Goal: Find specific page/section: Find specific page/section

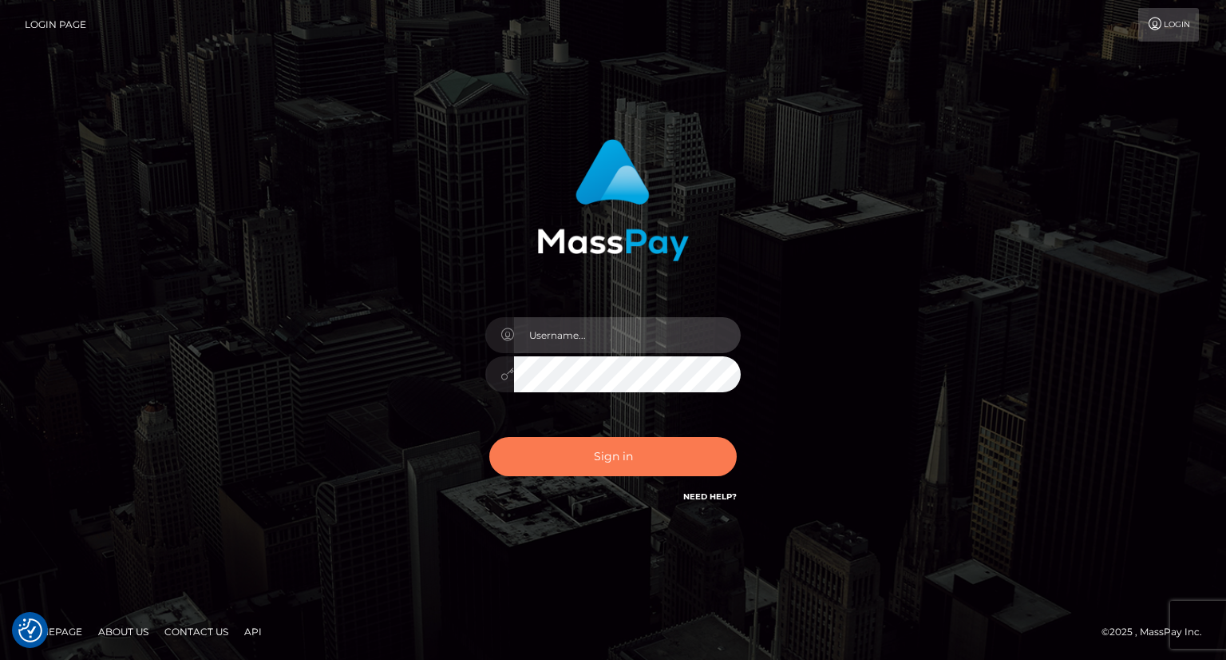
type input "carolina"
click at [658, 455] on button "Sign in" at bounding box center [613, 456] width 248 height 39
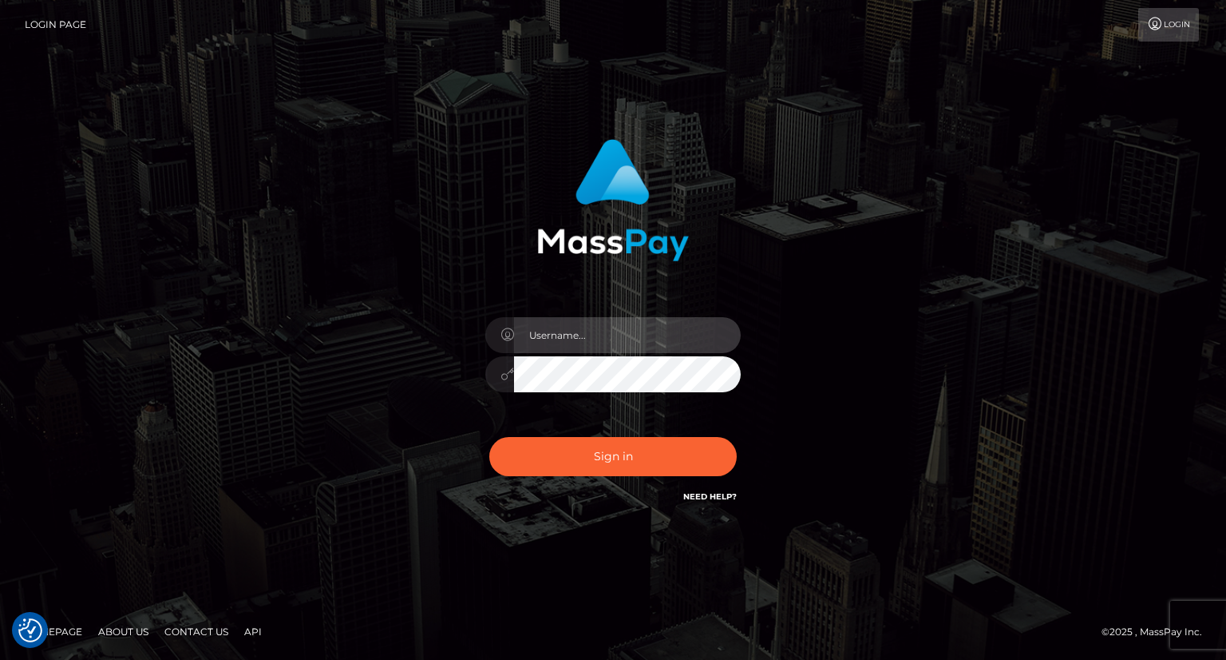
type input "carolina"
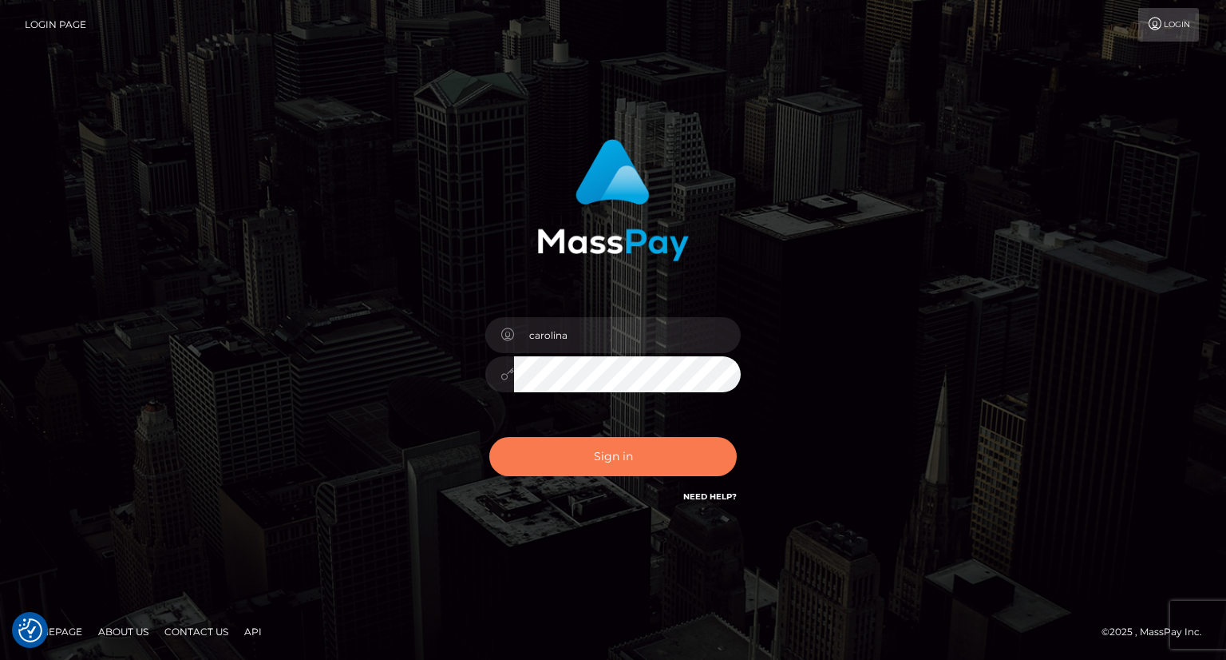
click at [645, 454] on button "Sign in" at bounding box center [613, 456] width 248 height 39
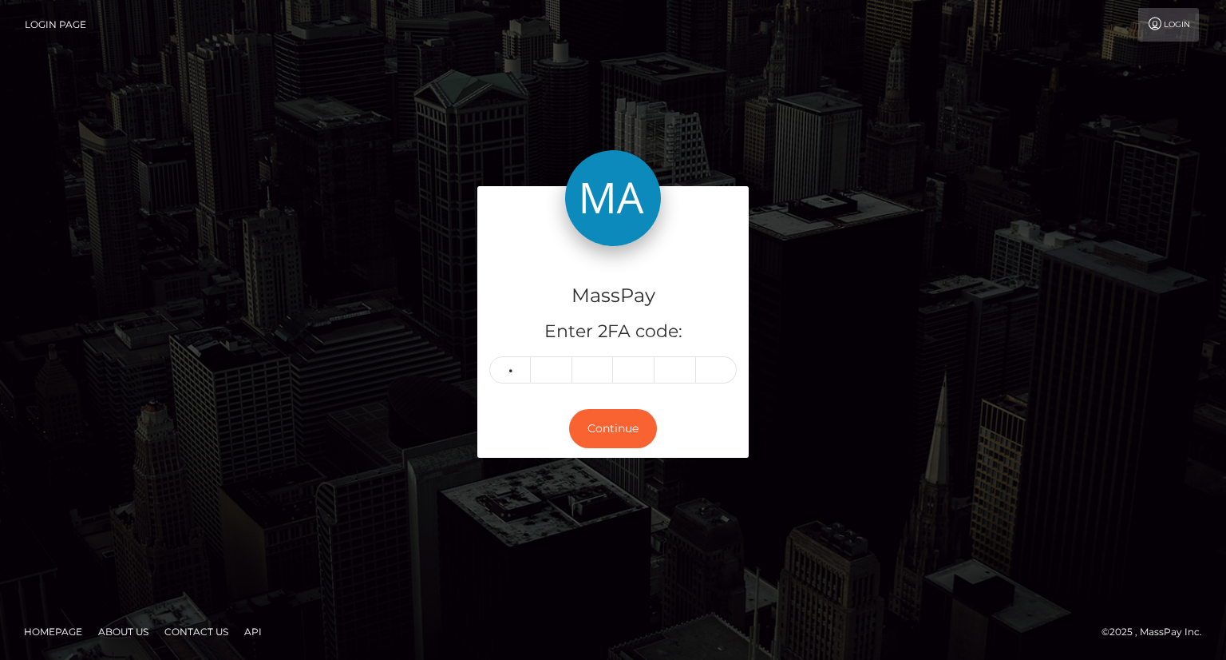
type input "6"
type input "4"
type input "7"
type input "2"
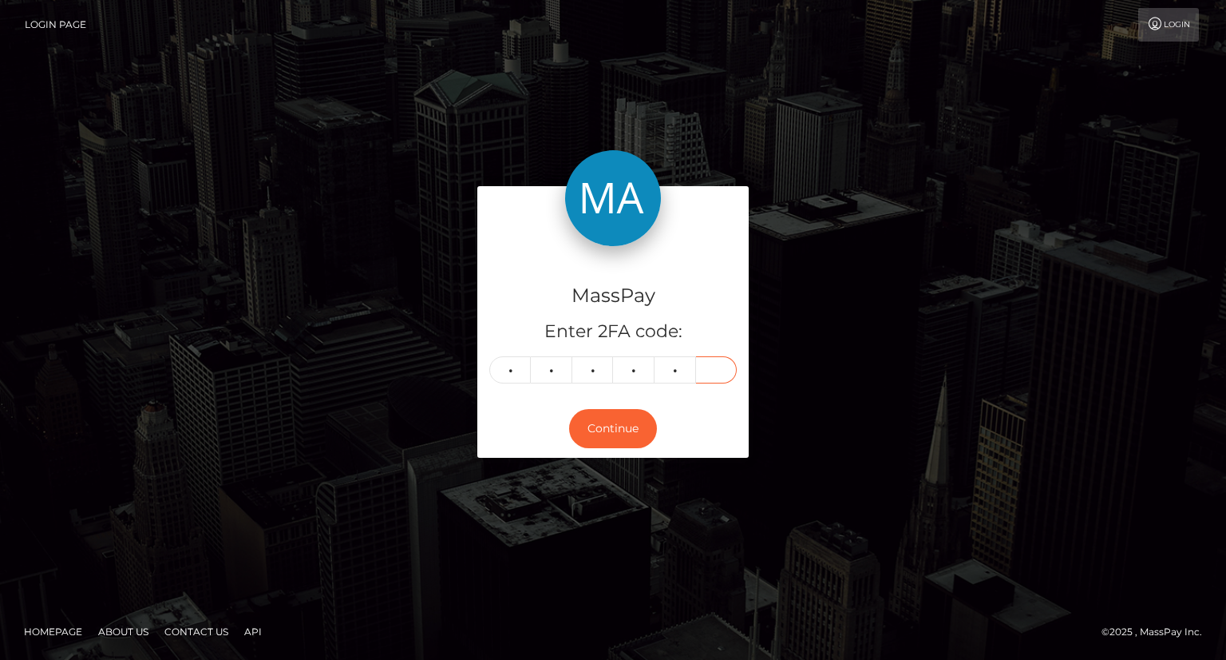
type input "7"
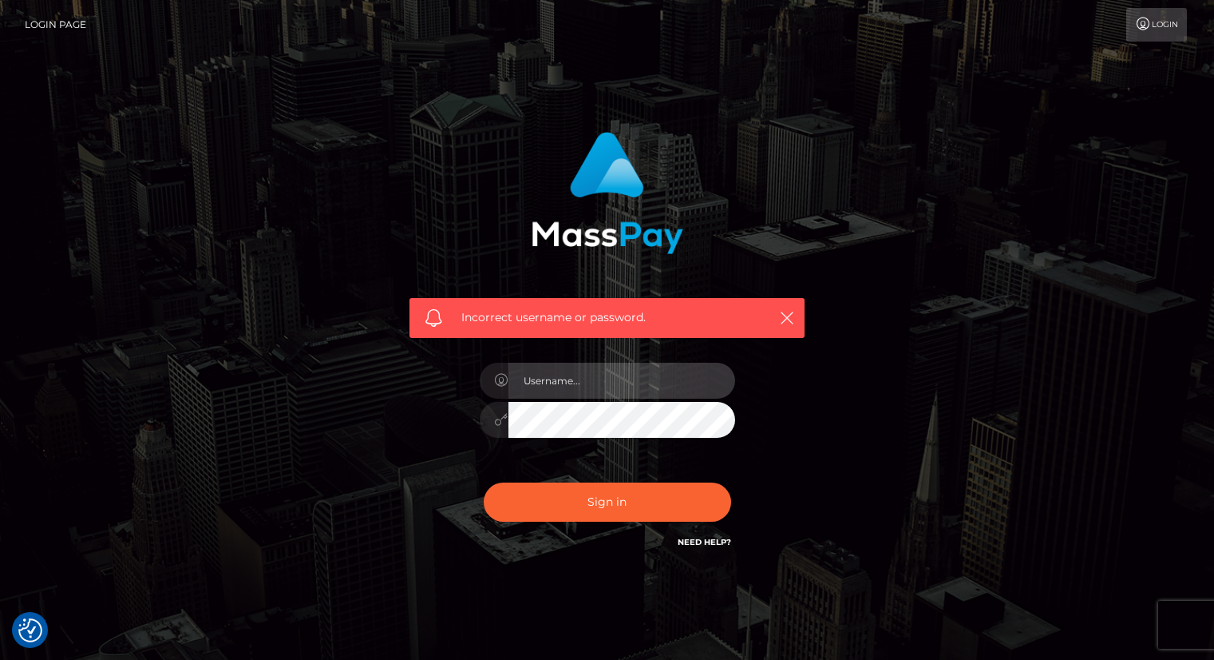
type input "carolina"
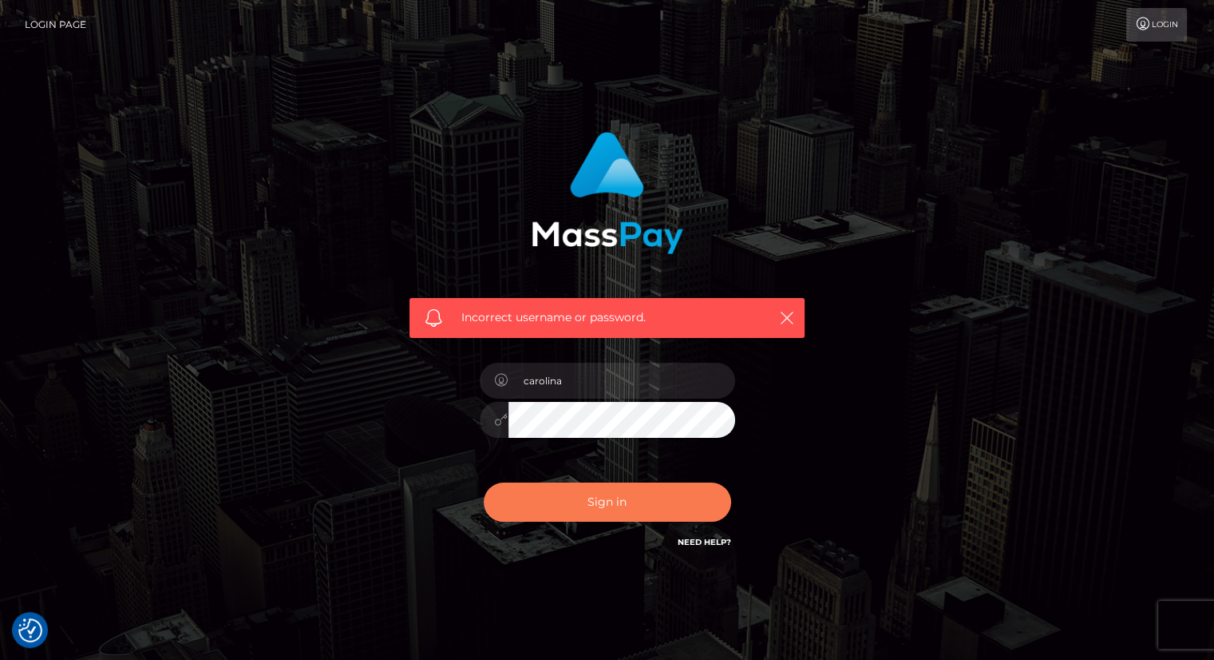
click at [664, 504] on button "Sign in" at bounding box center [608, 501] width 248 height 39
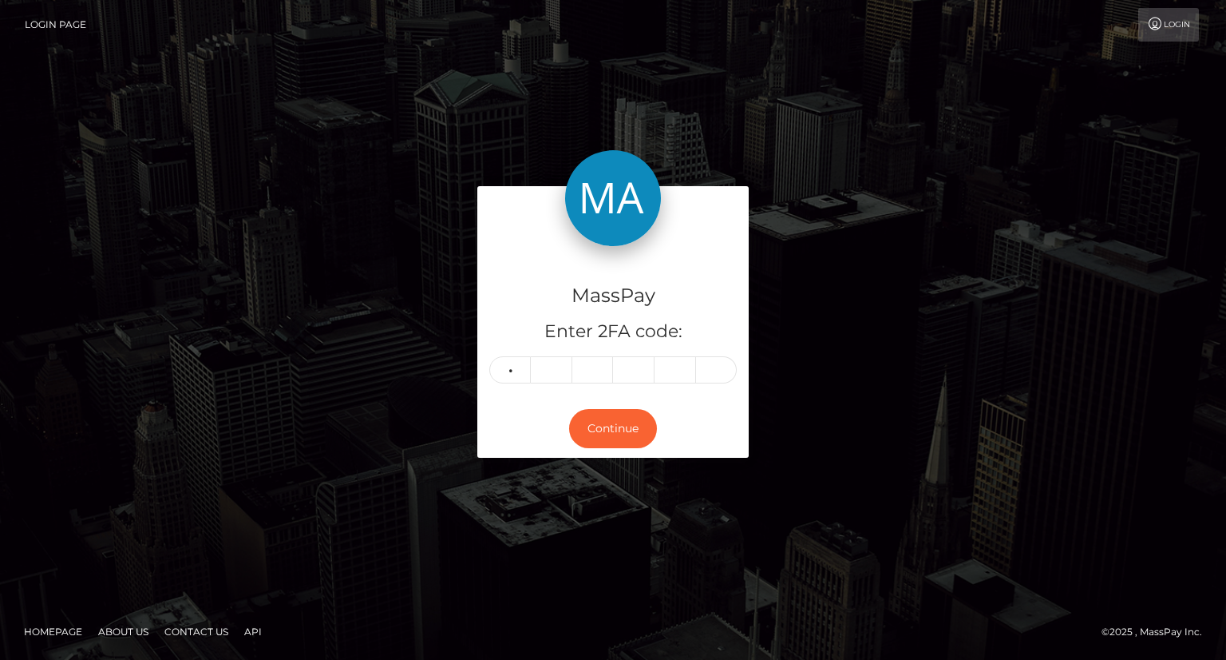
type input "6"
type input "4"
type input "7"
type input "5"
type input "6"
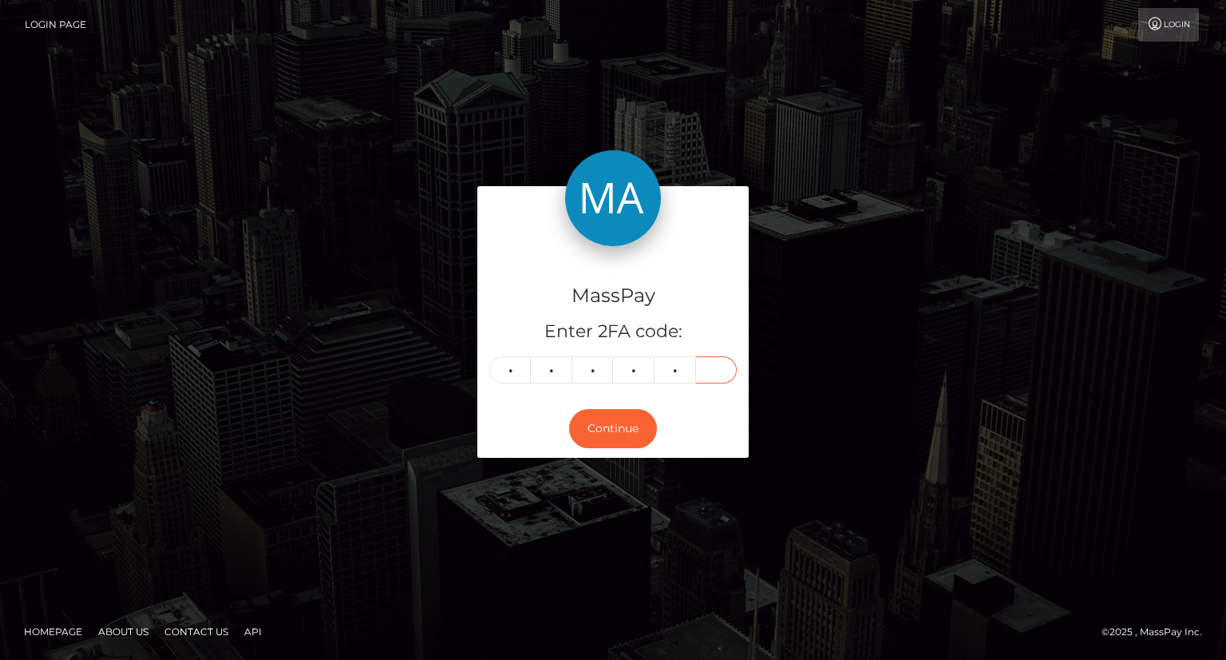
type input "3"
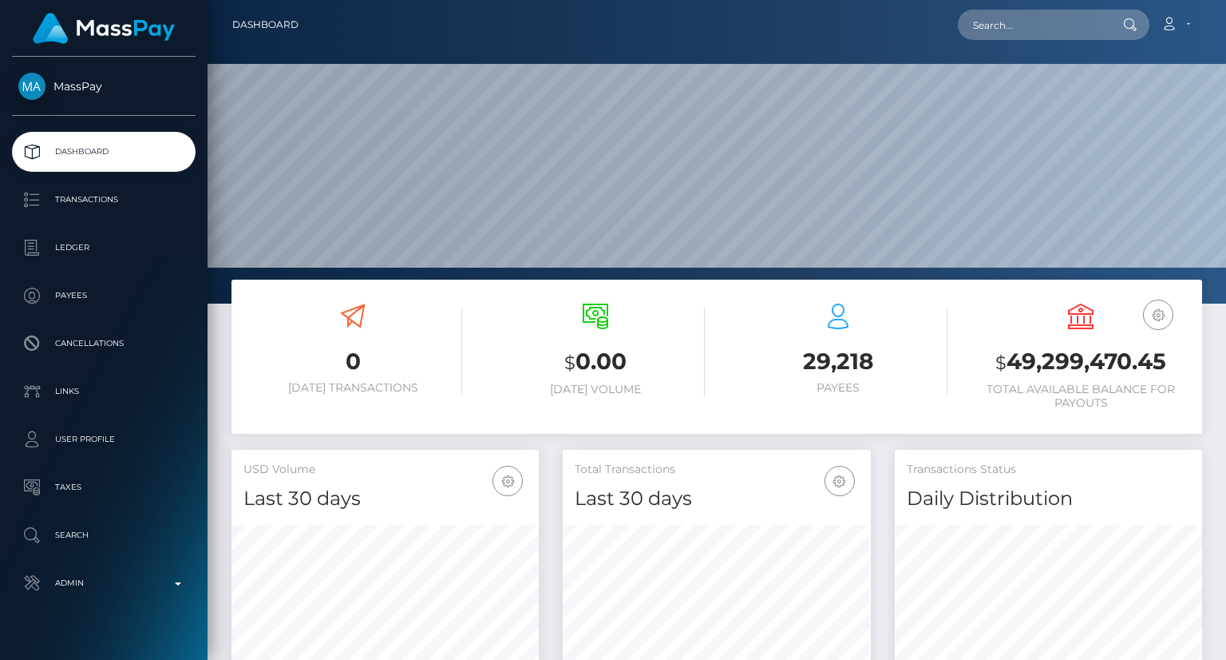
scroll to position [283, 307]
click at [981, 22] on input "text" at bounding box center [1033, 25] width 150 height 30
paste input "[EMAIL_ADDRESS][DOMAIN_NAME]"
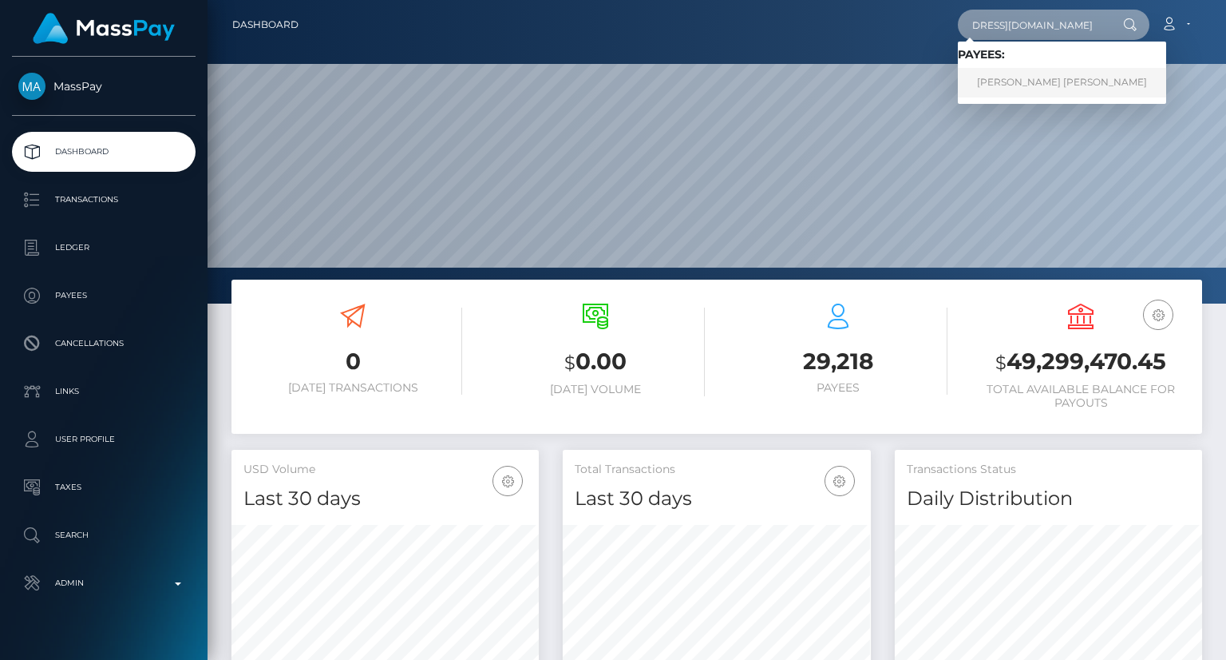
type input "[EMAIL_ADDRESS][DOMAIN_NAME]"
click at [1028, 81] on link "[PERSON_NAME] [PERSON_NAME]" at bounding box center [1062, 83] width 208 height 30
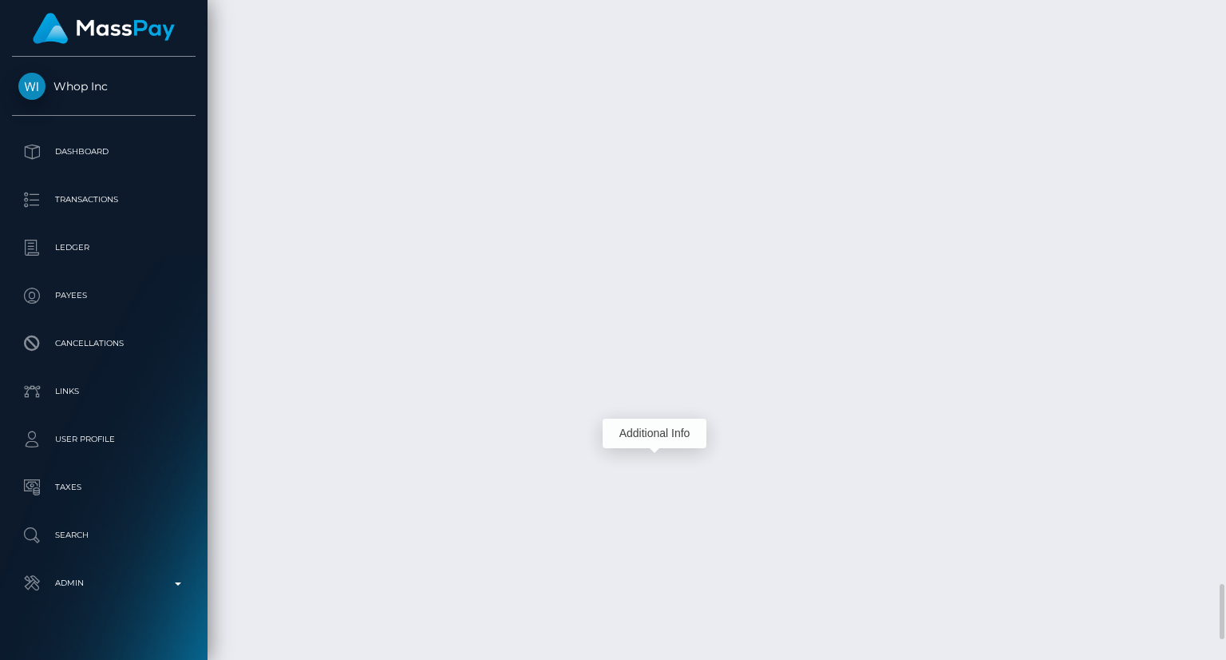
scroll to position [192, 307]
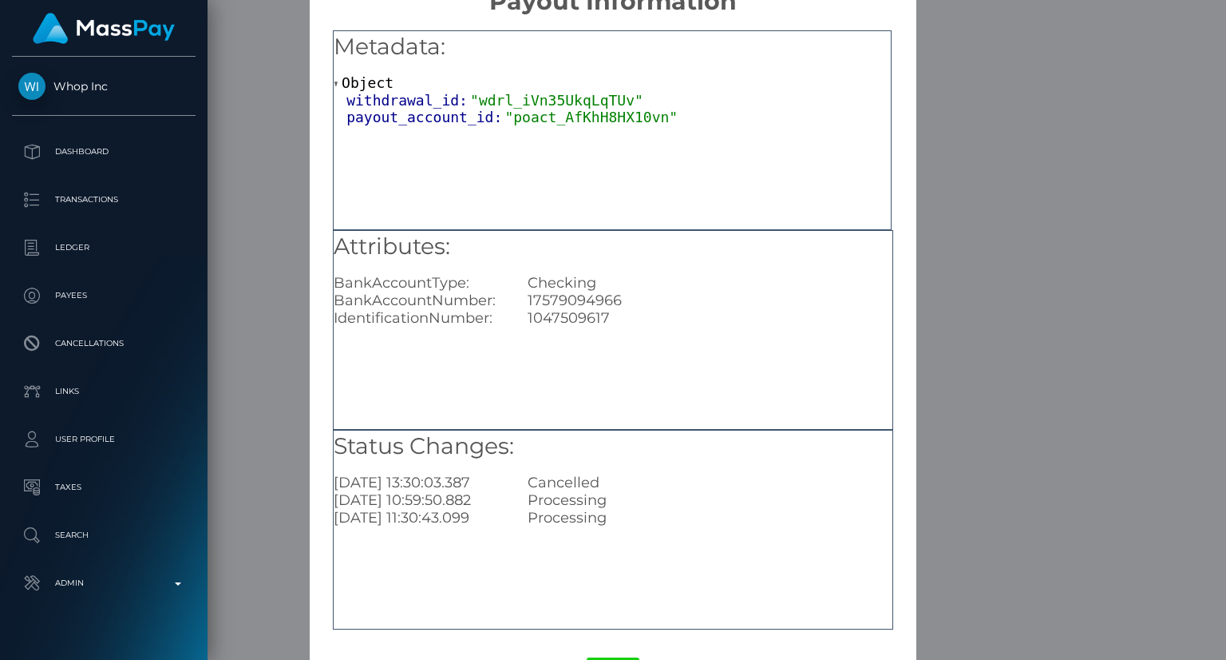
scroll to position [100, 0]
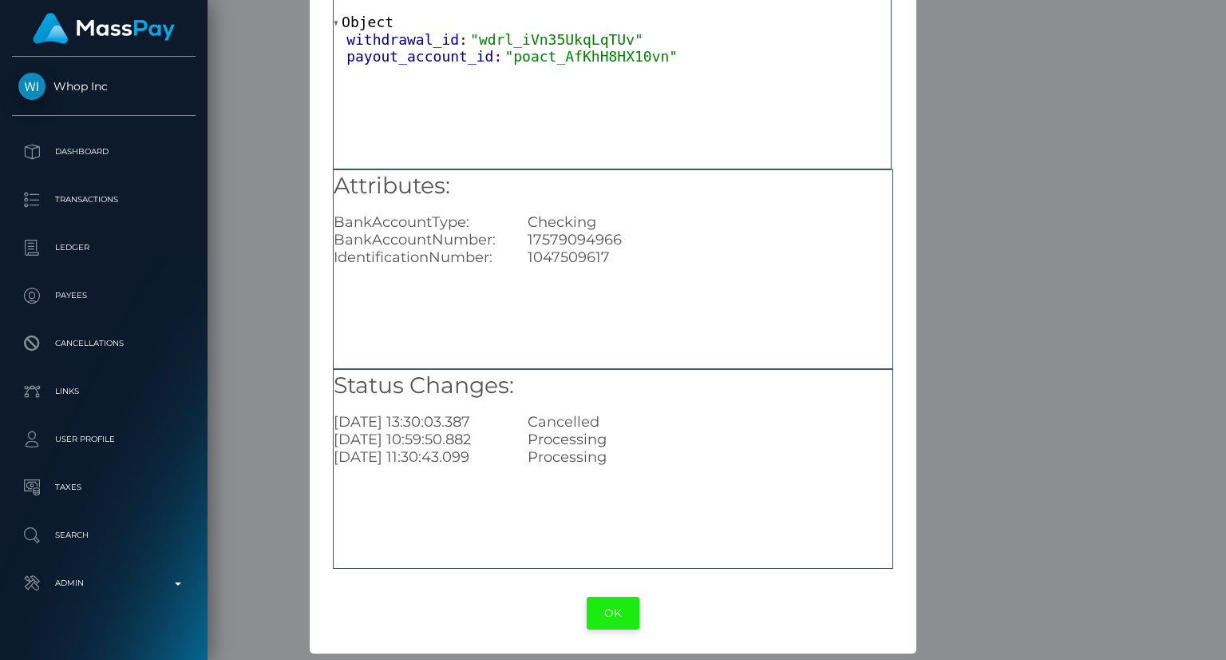
click at [605, 608] on button "OK" at bounding box center [613, 612] width 53 height 33
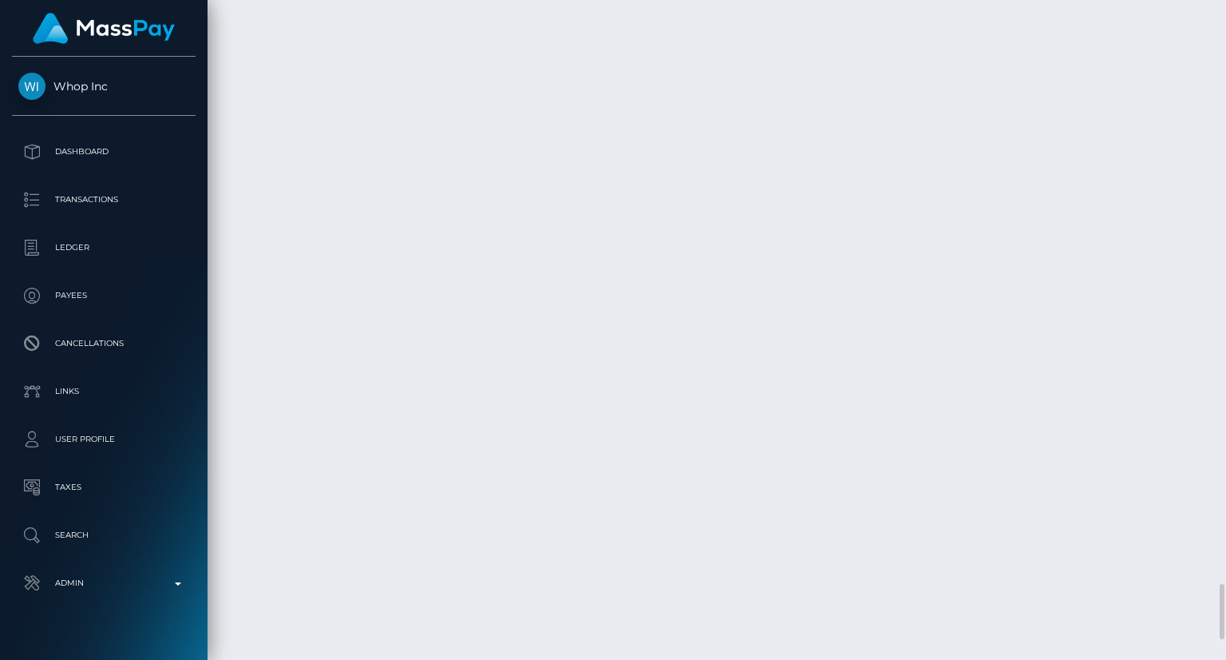
scroll to position [192, 307]
drag, startPoint x: 236, startPoint y: 446, endPoint x: 306, endPoint y: 466, distance: 72.3
copy td "October 1, 2025 01:32PM"
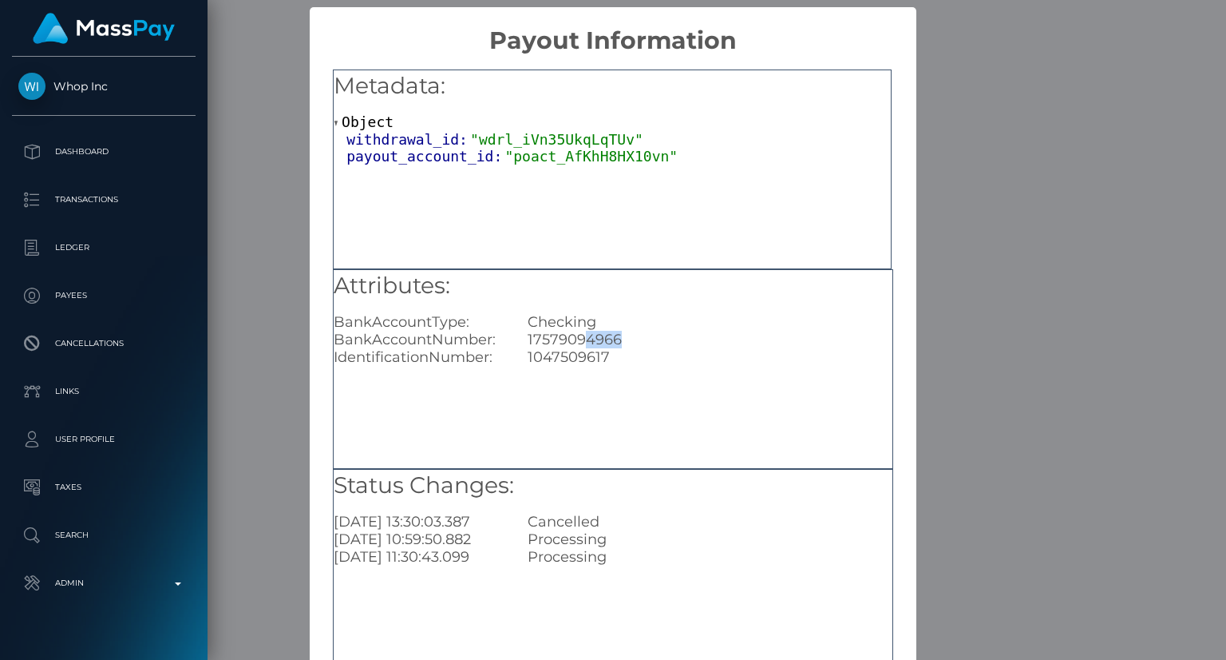
drag, startPoint x: 620, startPoint y: 338, endPoint x: 584, endPoint y: 336, distance: 36.0
click at [584, 336] on div "17579094966" at bounding box center [710, 340] width 388 height 18
copy div "4966"
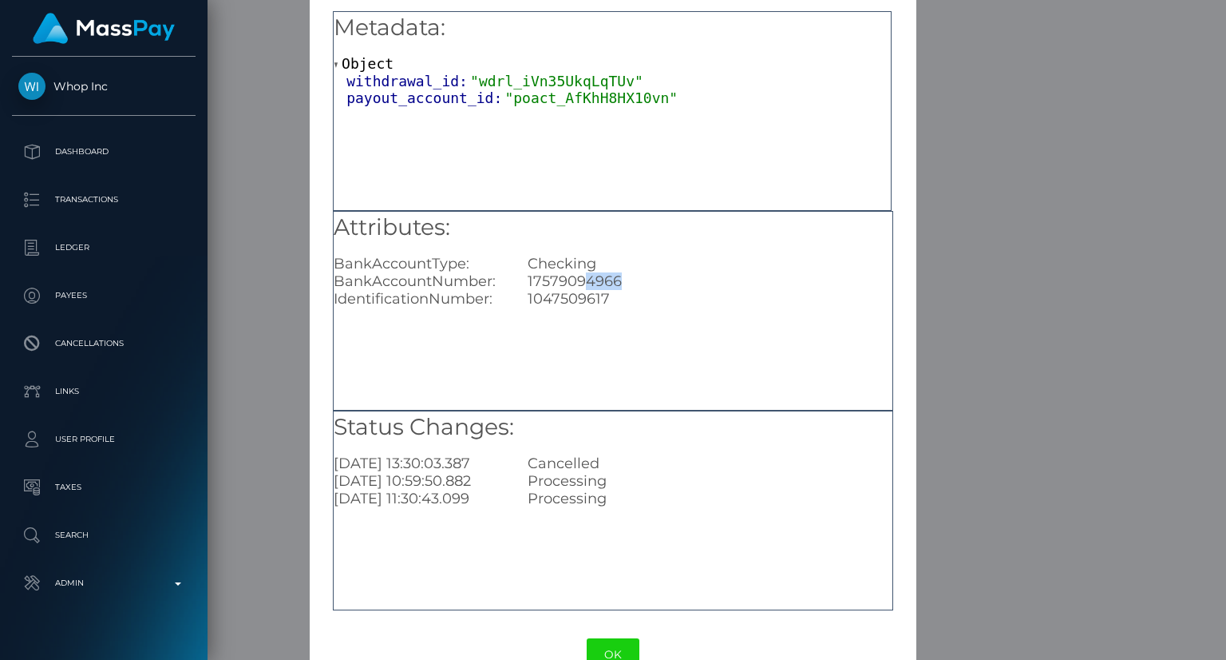
scroll to position [100, 0]
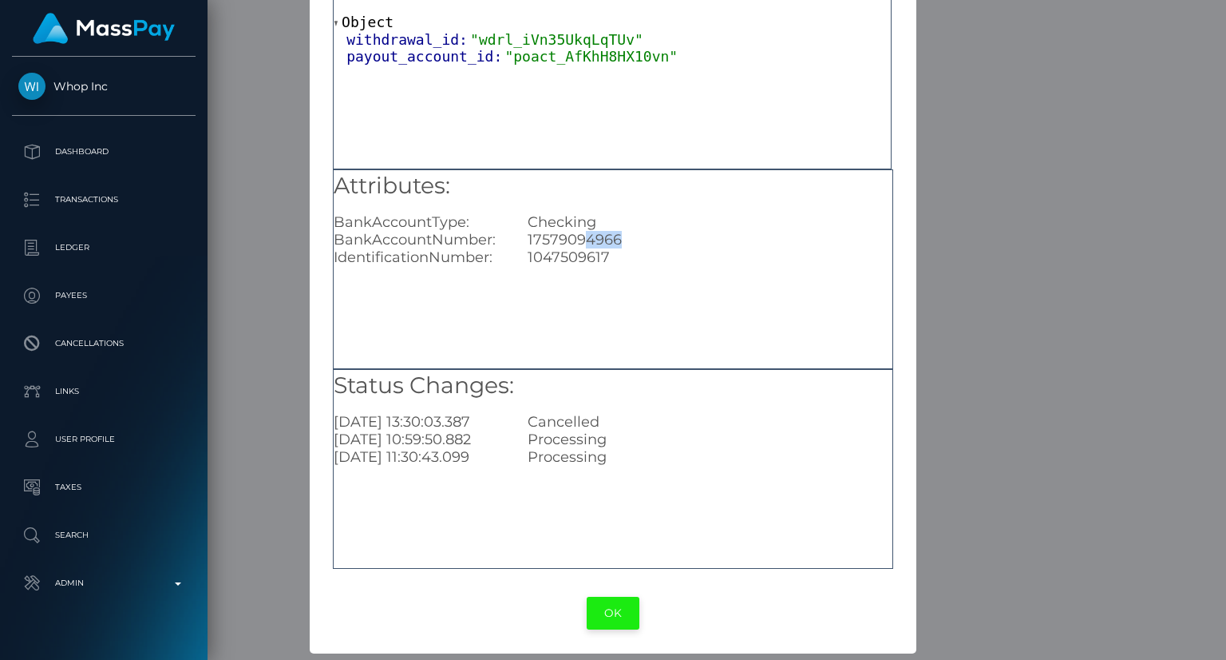
click at [616, 623] on button "OK" at bounding box center [613, 612] width 53 height 33
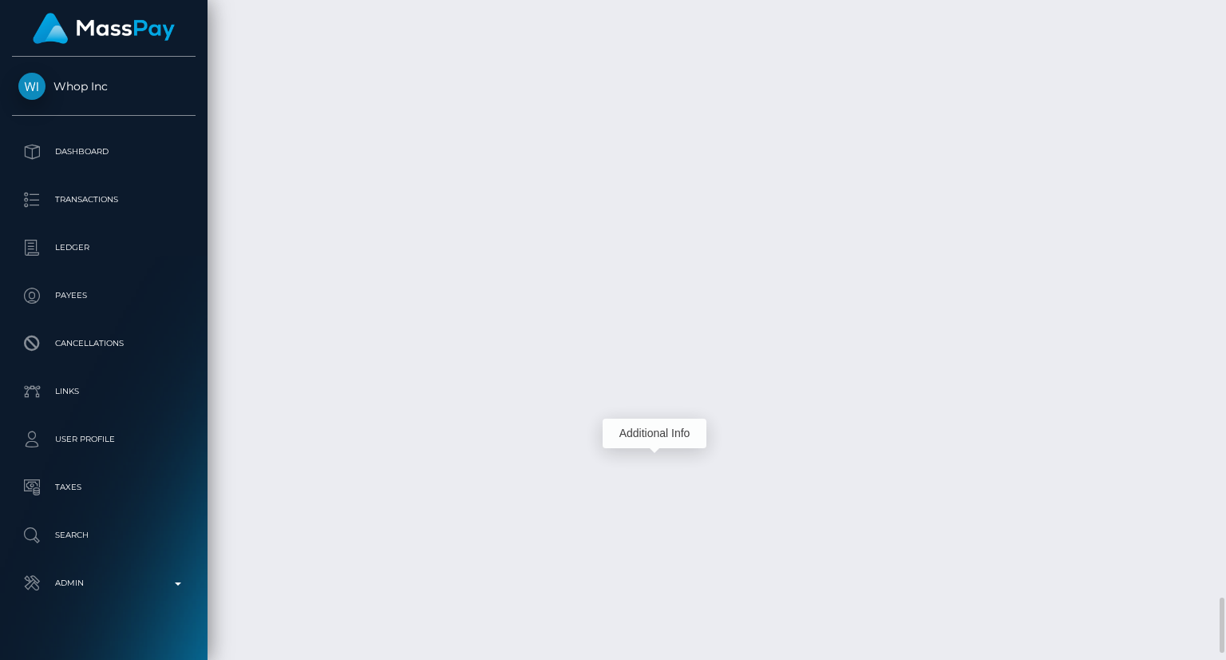
scroll to position [192, 307]
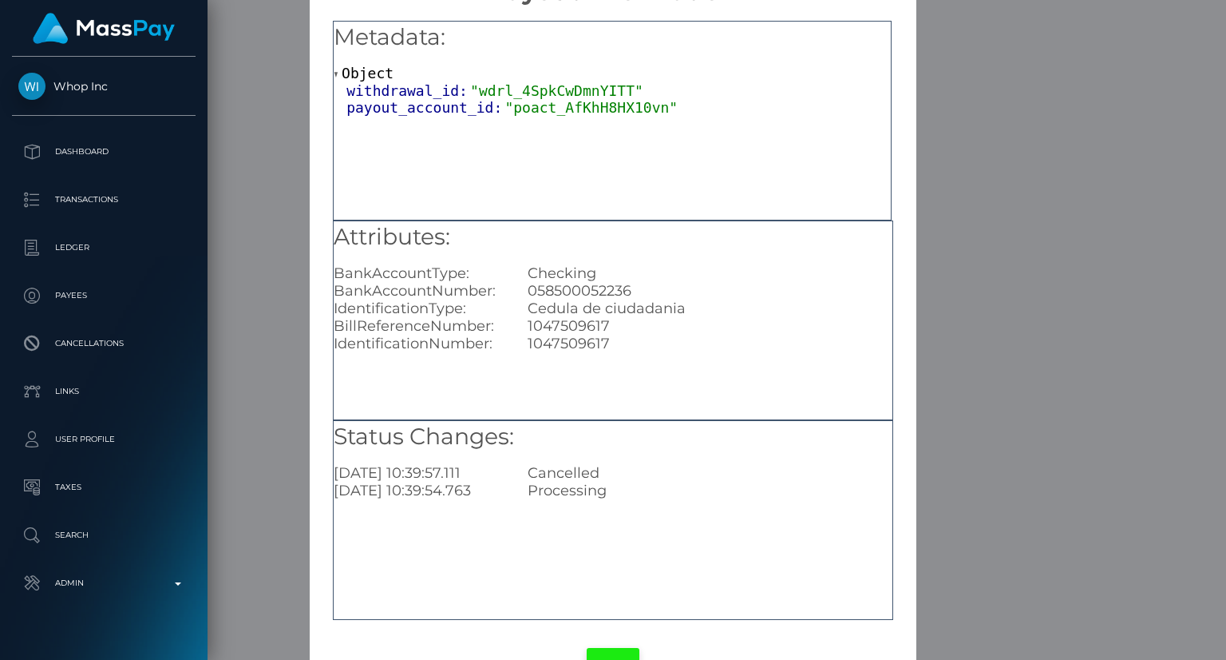
scroll to position [100, 0]
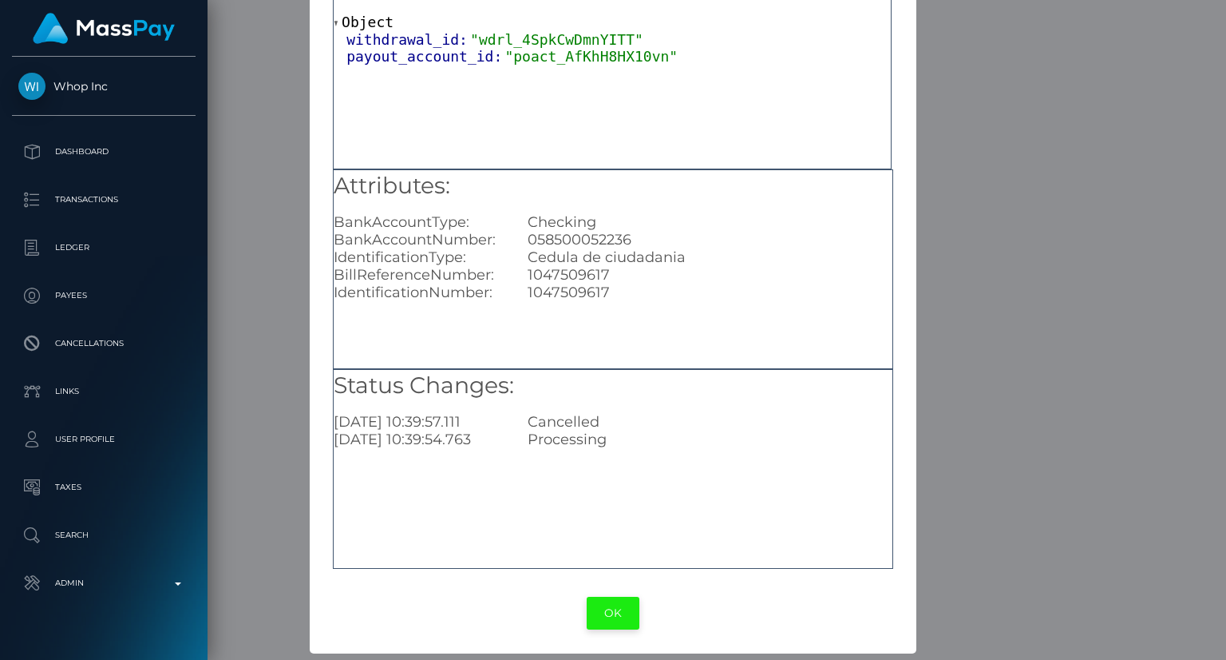
click at [625, 613] on button "OK" at bounding box center [613, 612] width 53 height 33
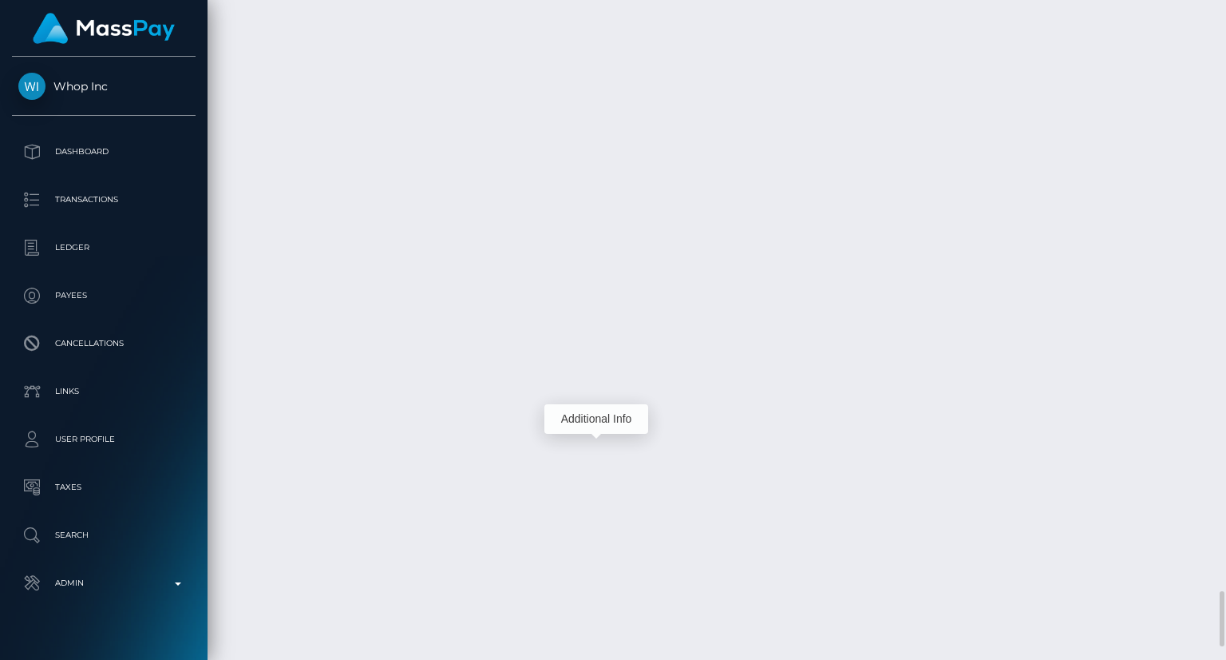
scroll to position [7071, 0]
drag, startPoint x: 862, startPoint y: 367, endPoint x: 884, endPoint y: 390, distance: 31.6
copy td "$598.60 USD"
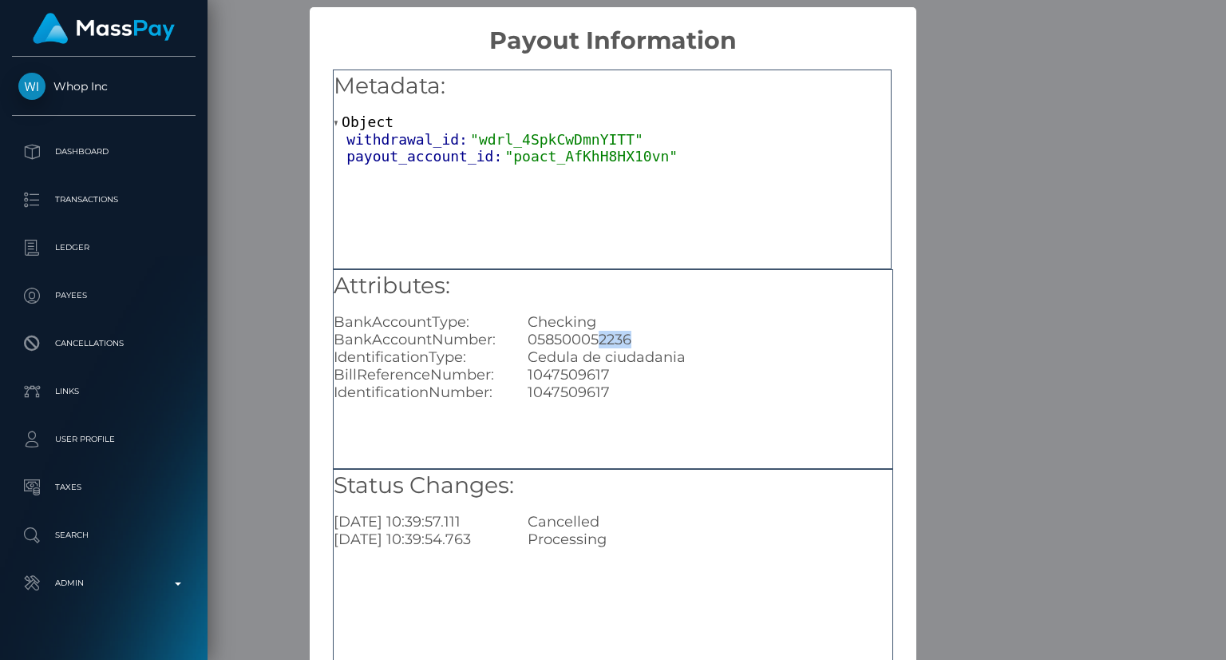
drag, startPoint x: 632, startPoint y: 341, endPoint x: 596, endPoint y: 339, distance: 36.0
click at [596, 339] on div "058500052236" at bounding box center [710, 340] width 388 height 18
copy div "2236"
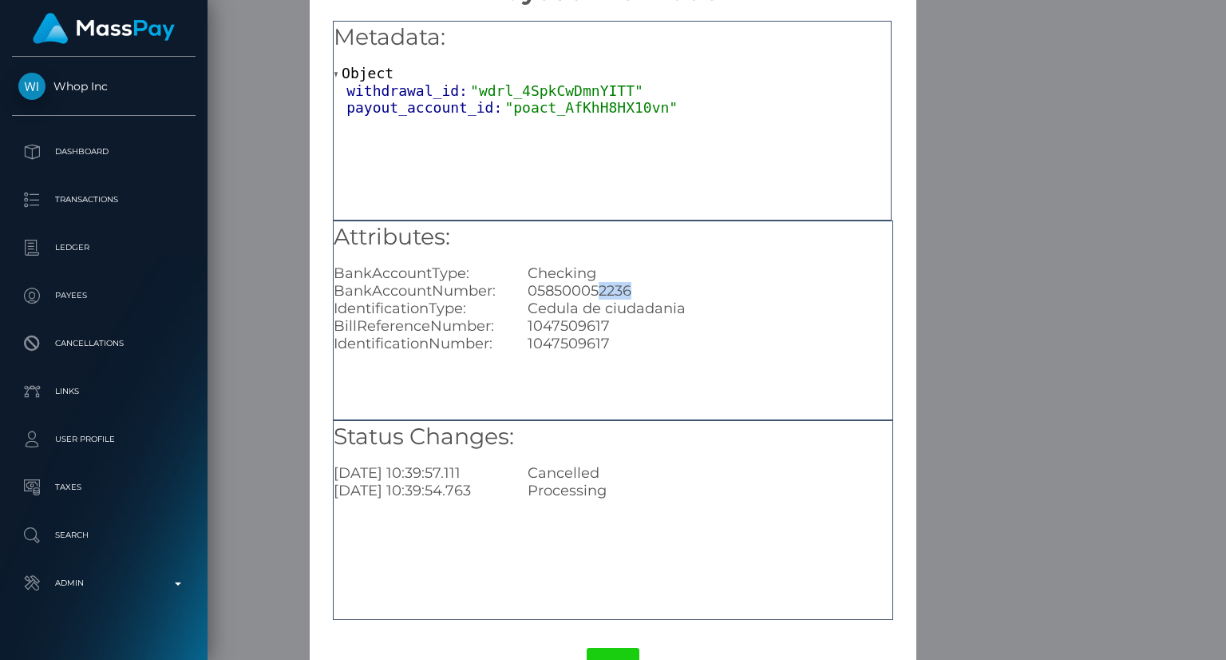
scroll to position [100, 0]
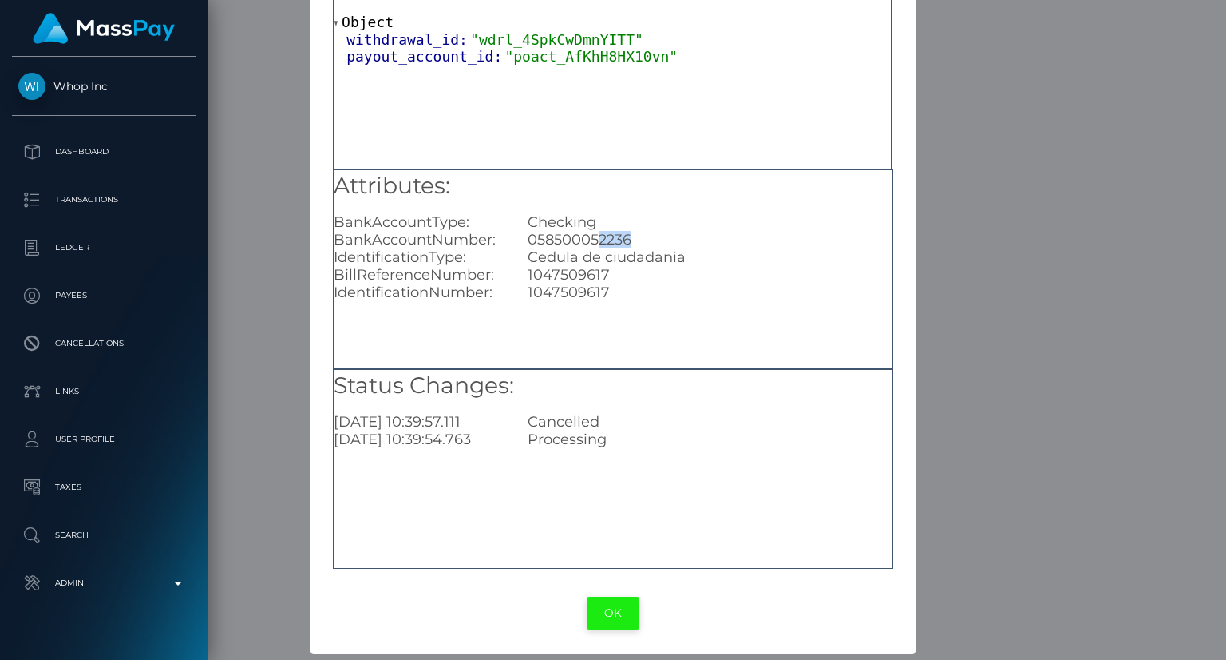
click at [613, 620] on button "OK" at bounding box center [613, 612] width 53 height 33
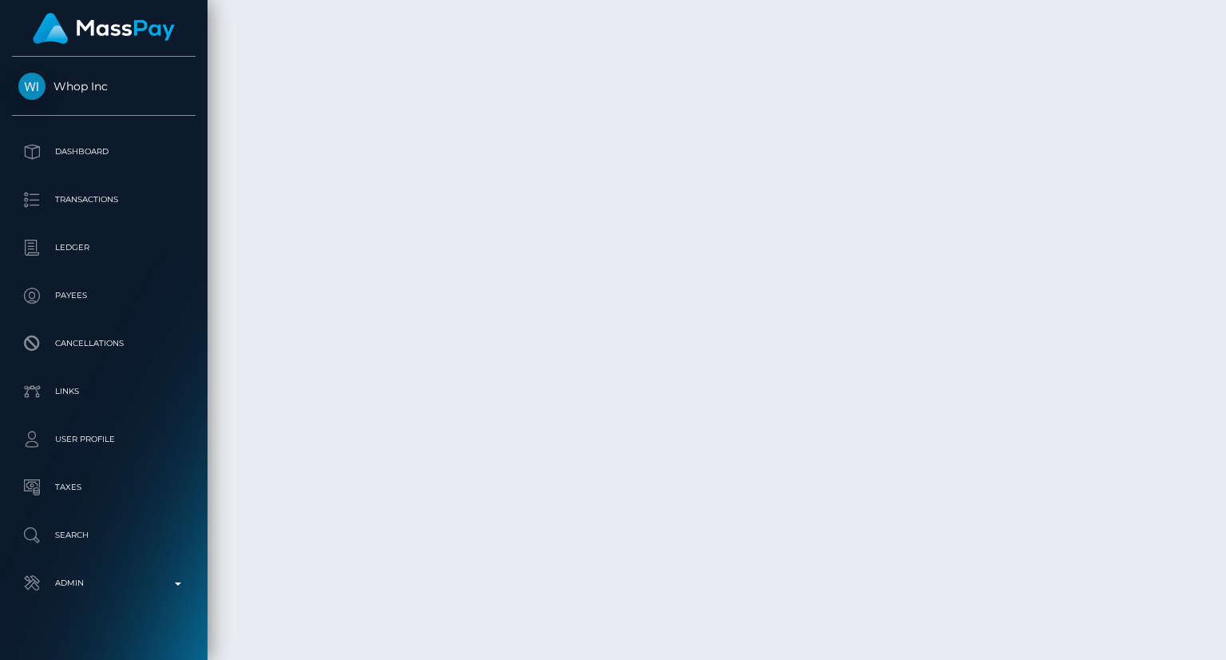
scroll to position [192, 307]
drag, startPoint x: 884, startPoint y: 454, endPoint x: 862, endPoint y: 433, distance: 30.5
copy td "$597.80 USD"
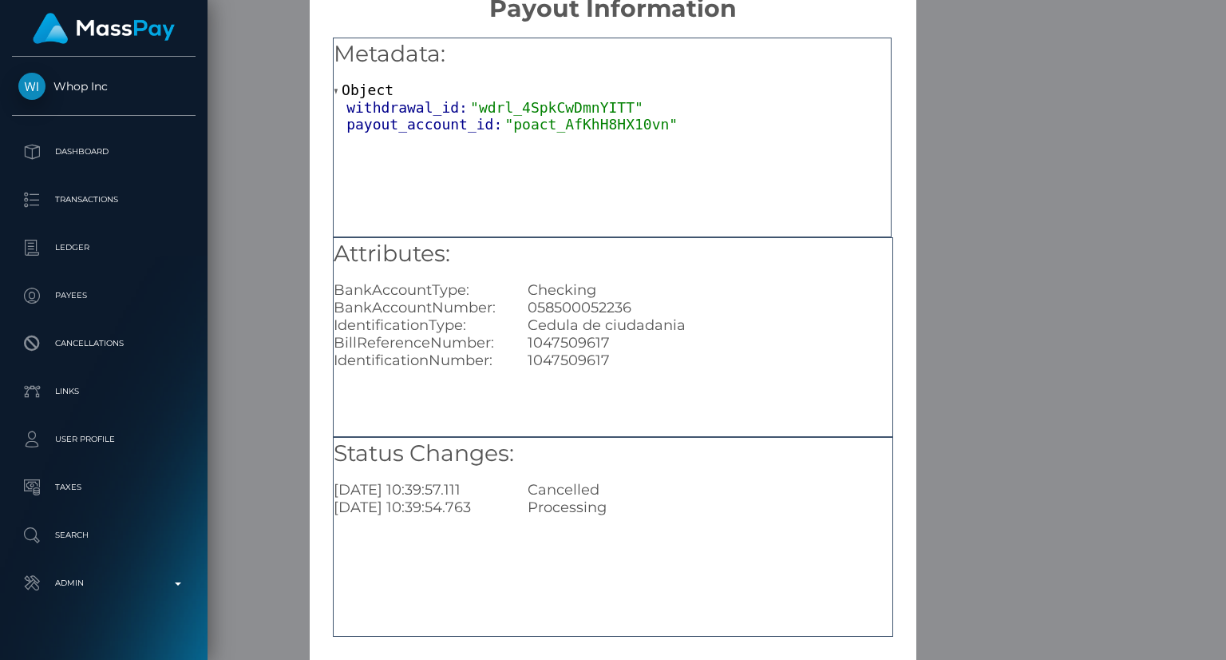
scroll to position [80, 0]
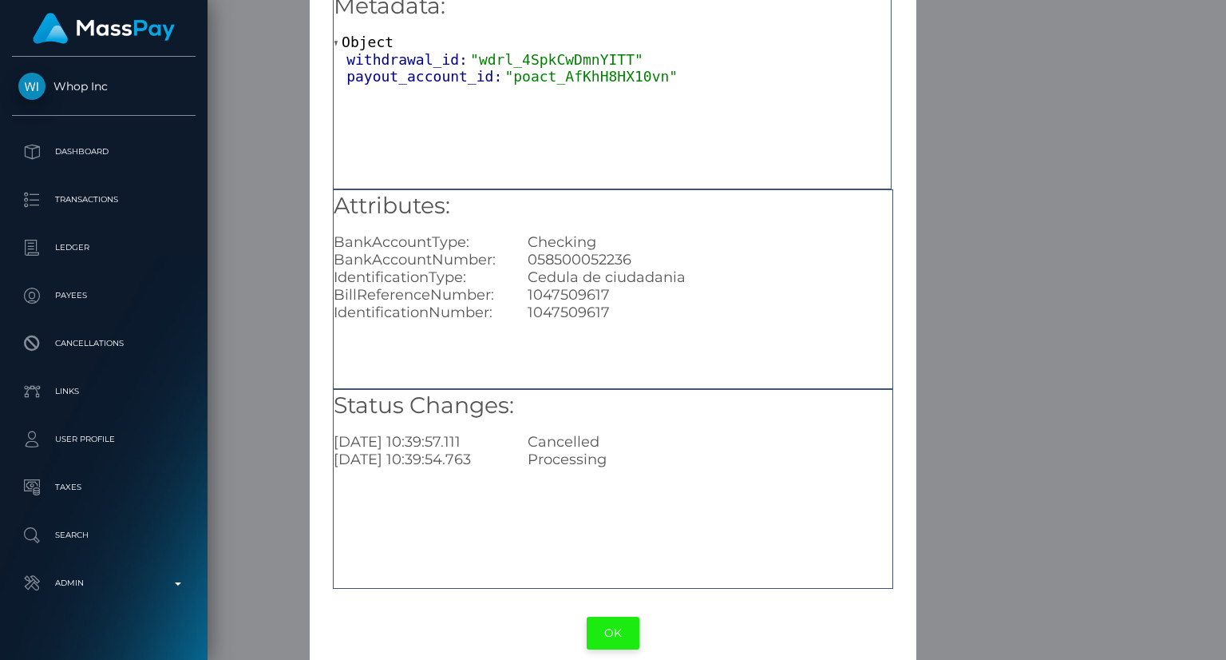
click at [626, 636] on button "OK" at bounding box center [613, 632] width 53 height 33
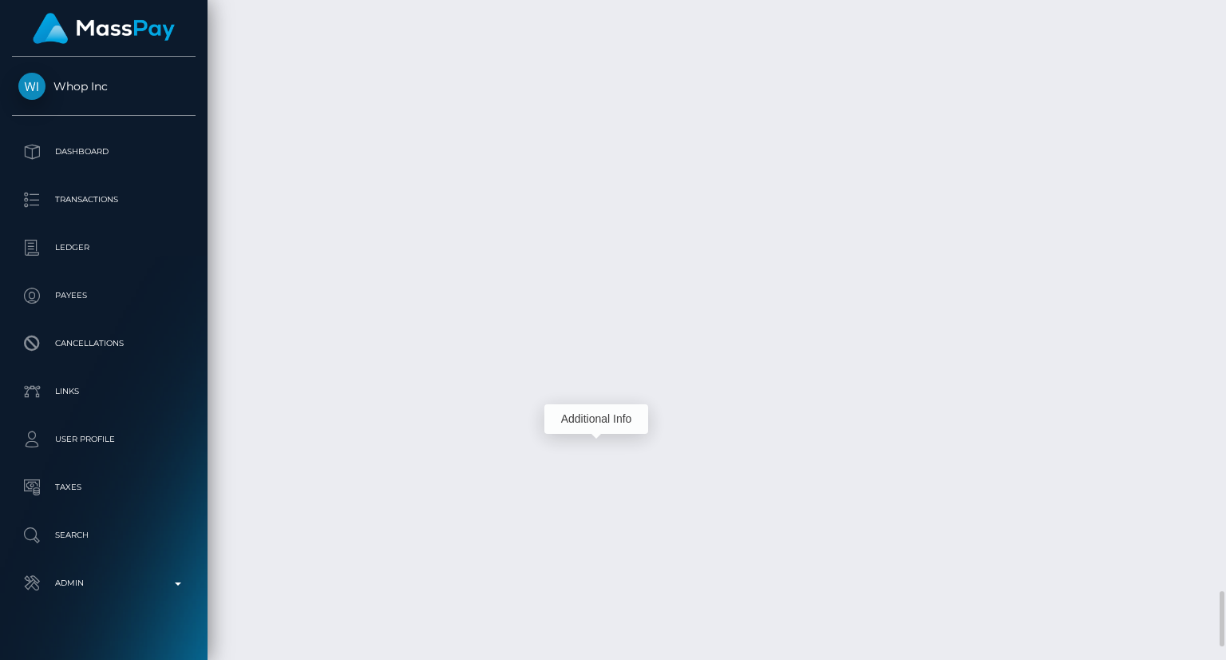
scroll to position [192, 307]
drag, startPoint x: 552, startPoint y: 362, endPoint x: 673, endPoint y: 364, distance: 121.4
copy td "MSPf542e7464495710"
drag, startPoint x: 810, startPoint y: 365, endPoint x: 553, endPoint y: 352, distance: 257.4
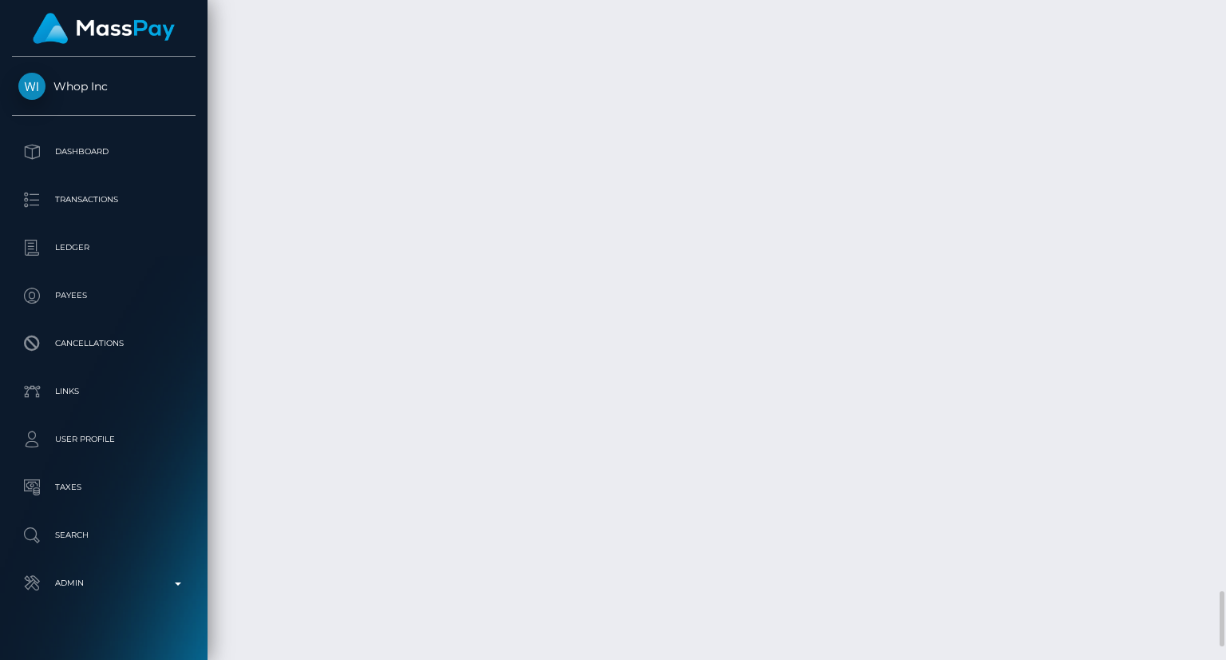
copy td "MSPf542e7464495710 / pout_6jDBaiED8d3vD /"
drag, startPoint x: 505, startPoint y: 429, endPoint x: 776, endPoint y: 427, distance: 271.5
copy td "Confirmation: 1355666170 / pout_DcF0QIFxvHsVV"
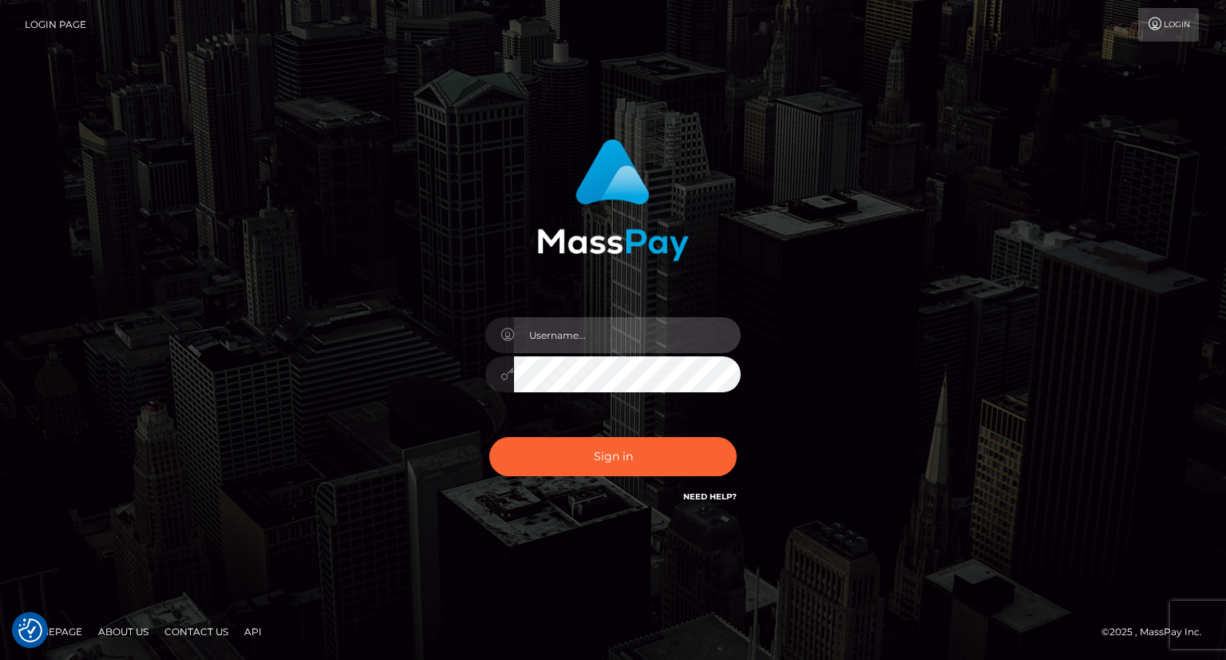
type input "carolina"
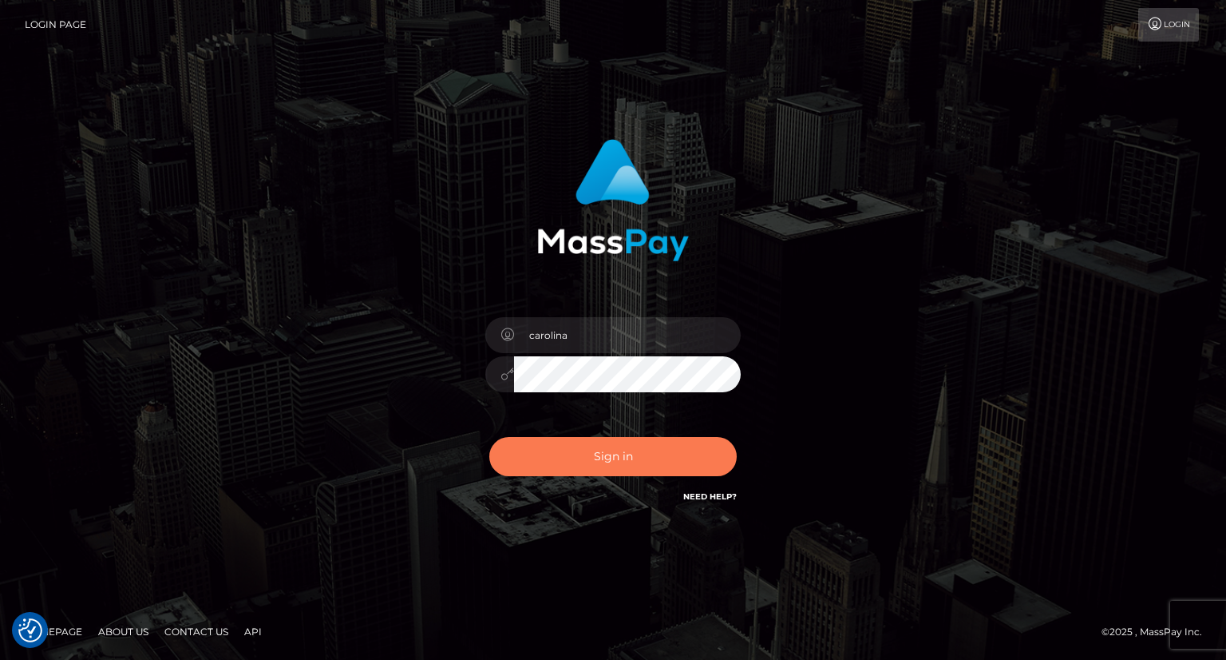
click at [610, 471] on button "Sign in" at bounding box center [613, 456] width 248 height 39
type input "carolina"
click at [628, 464] on button "Sign in" at bounding box center [613, 456] width 248 height 39
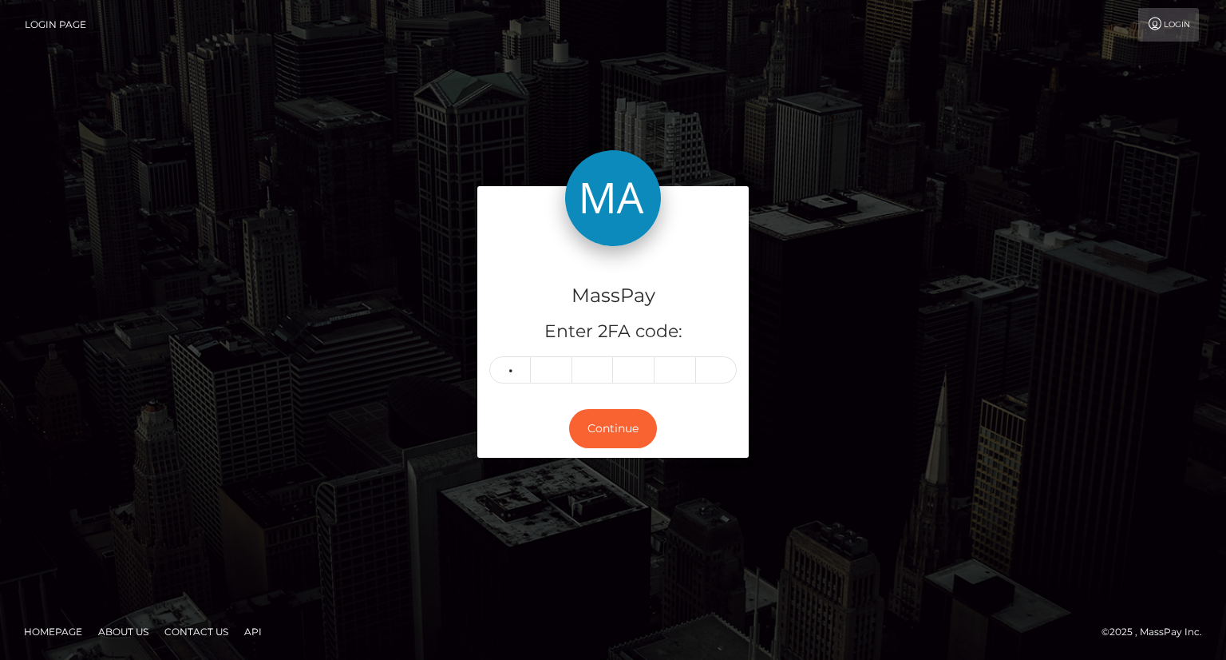
type input "7"
type input "2"
type input "1"
type input "8"
type input "3"
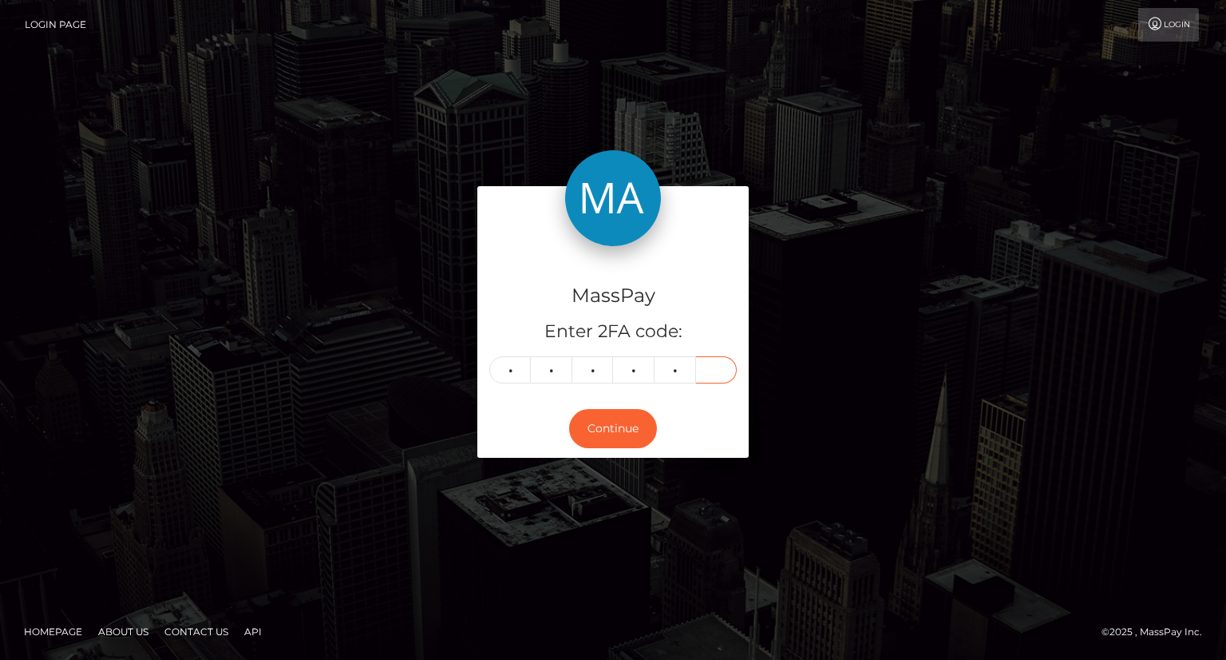
type input "9"
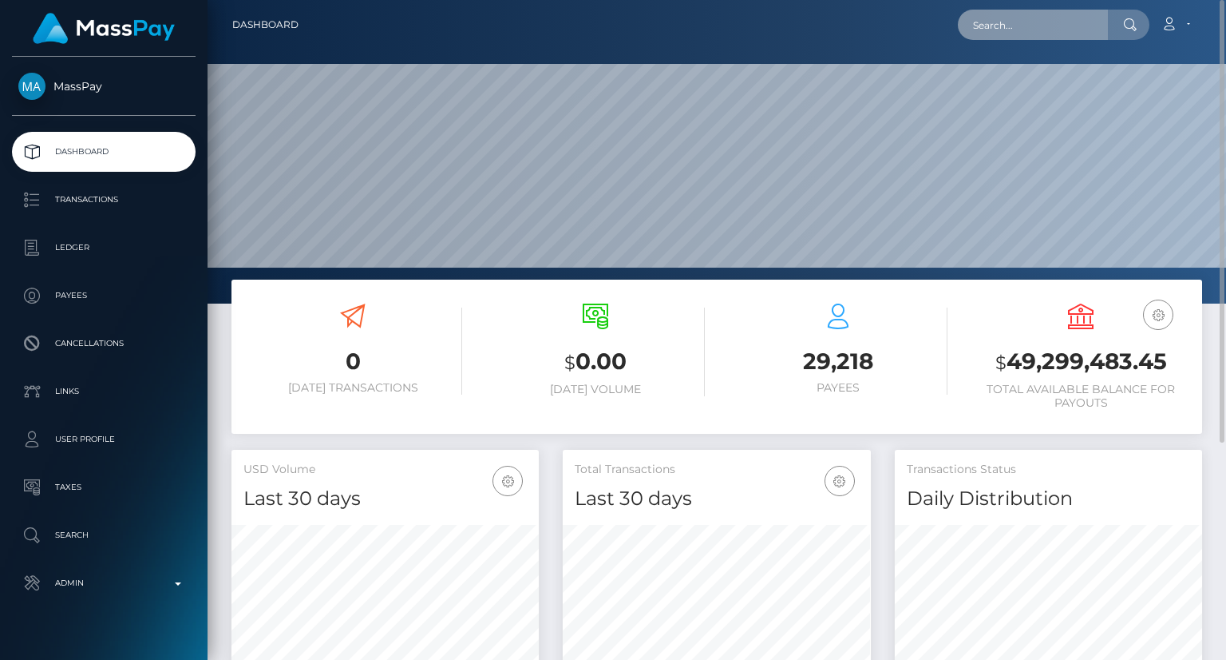
click at [1012, 25] on input "text" at bounding box center [1033, 25] width 150 height 30
paste input "jesuusripoll35+71e3cdba7c@gmail.com"
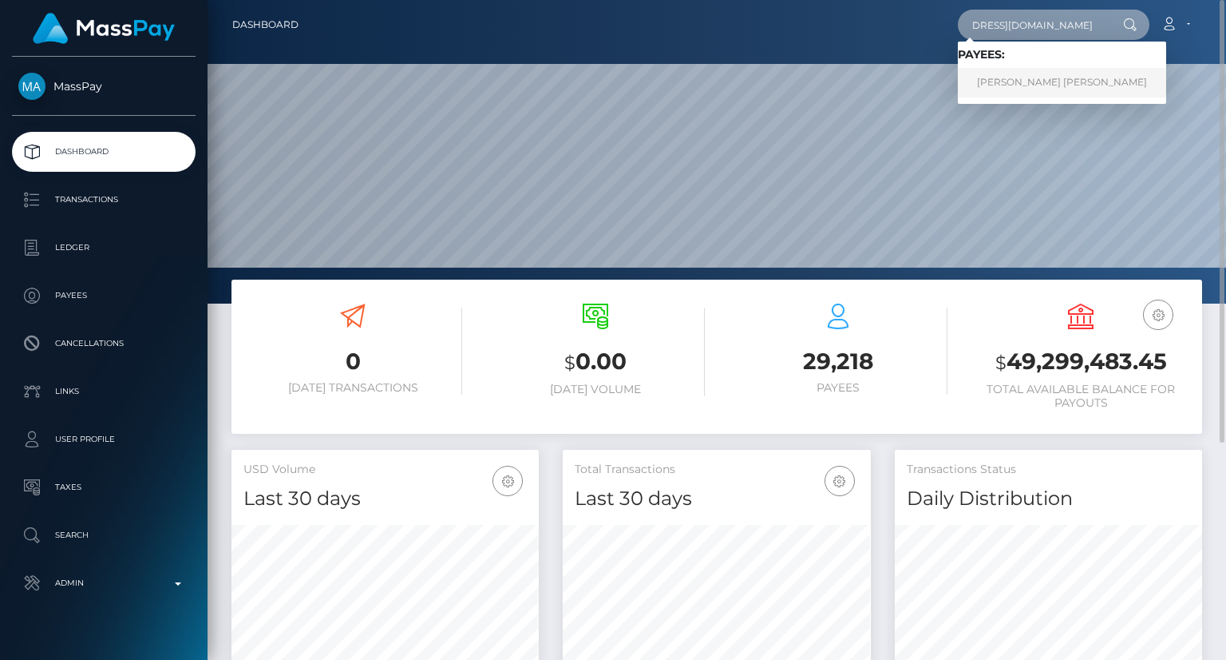
type input "jesuusripoll35+71e3cdba7c@gmail.com"
click at [1102, 86] on link "JESUS DAVID RIPOLL PINEDA" at bounding box center [1062, 83] width 208 height 30
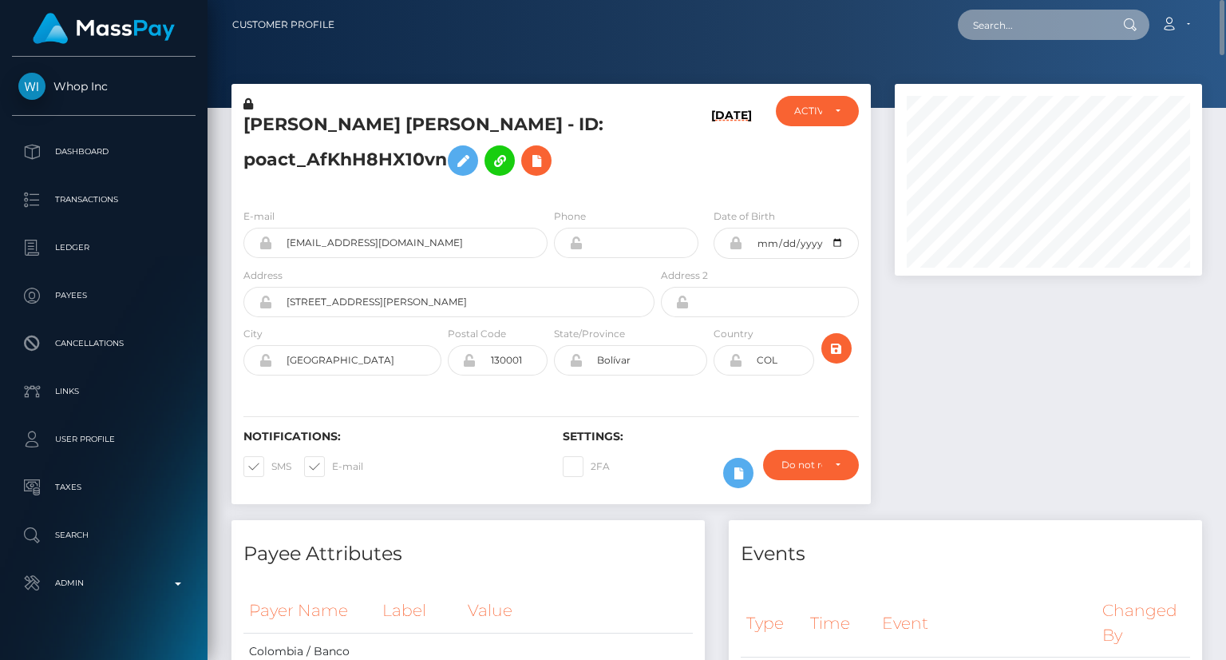
click at [1037, 30] on input "text" at bounding box center [1033, 25] width 150 height 30
paste input "poact_gWWNXtNtKVcp"
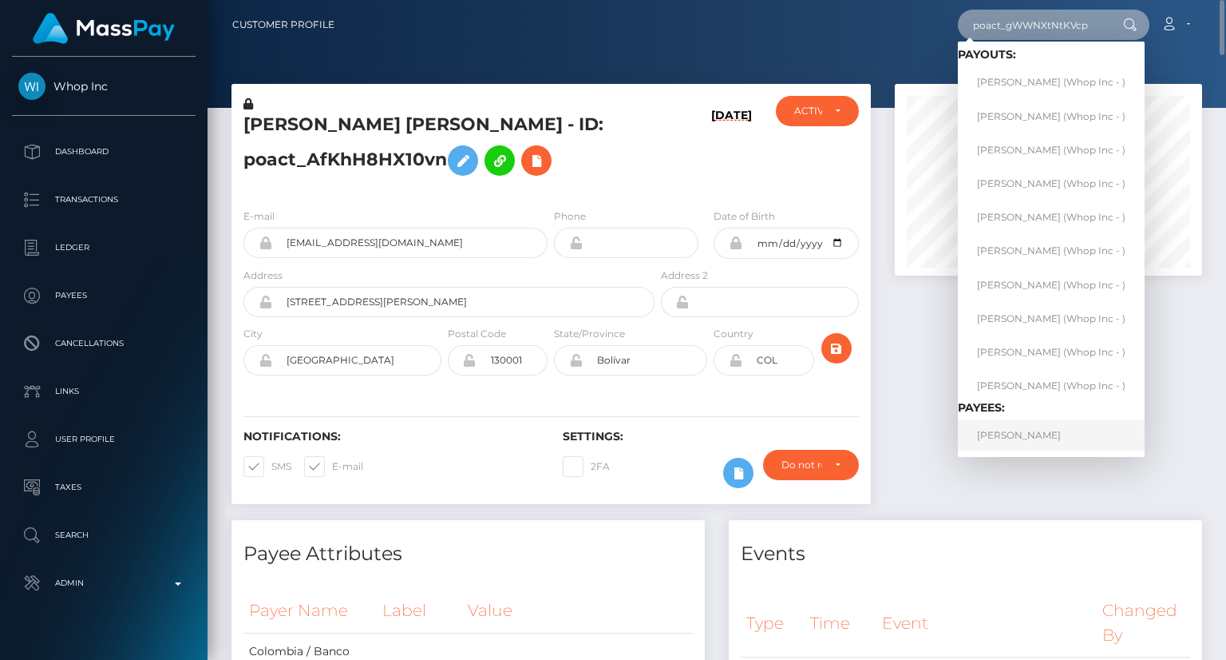
type input "poact_gWWNXtNtKVcp"
click at [1012, 429] on link "JOVAN BOJKOVSKI" at bounding box center [1051, 435] width 187 height 30
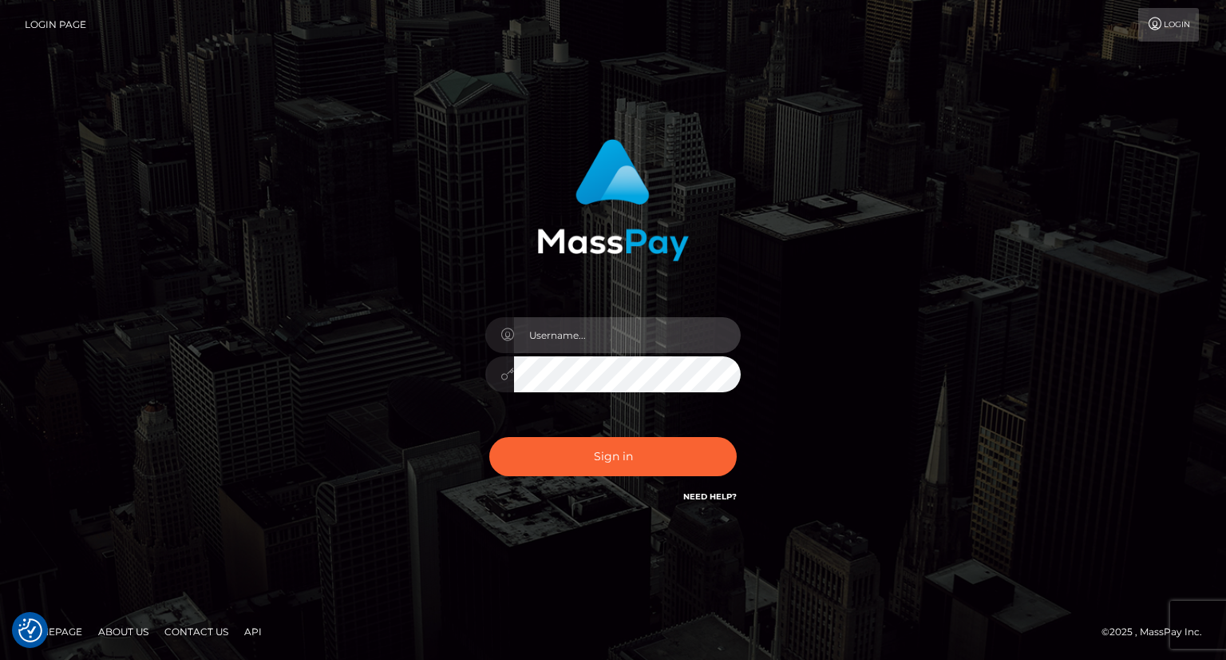
type input "carolina"
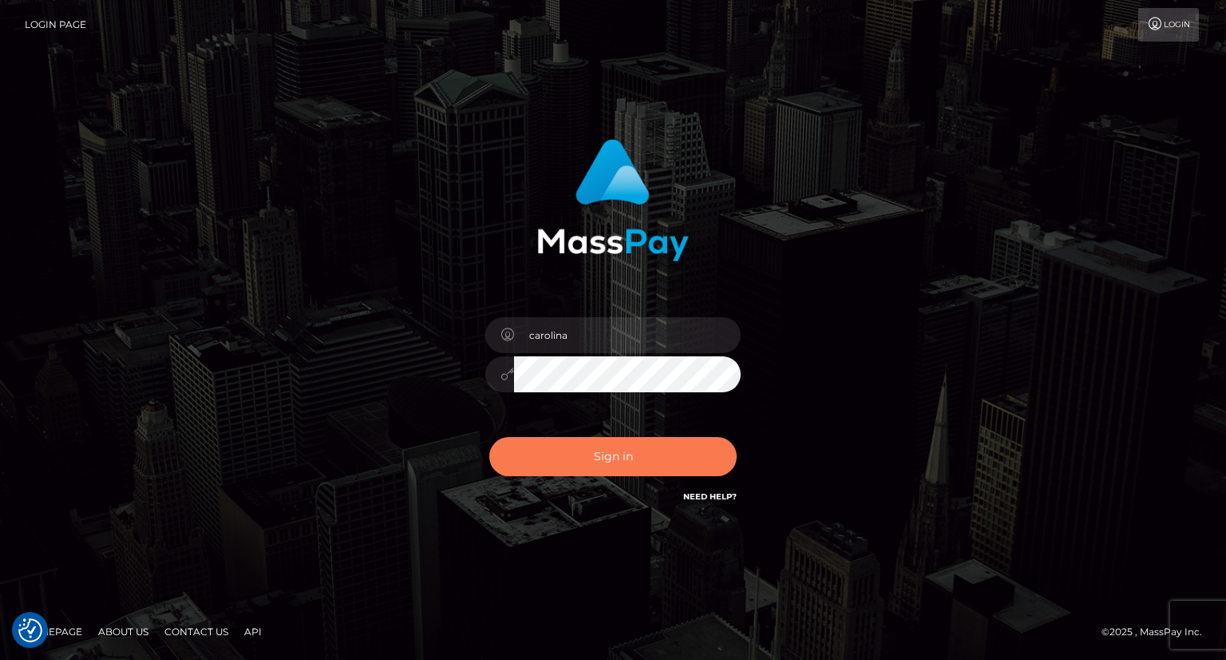
click at [645, 466] on button "Sign in" at bounding box center [613, 456] width 248 height 39
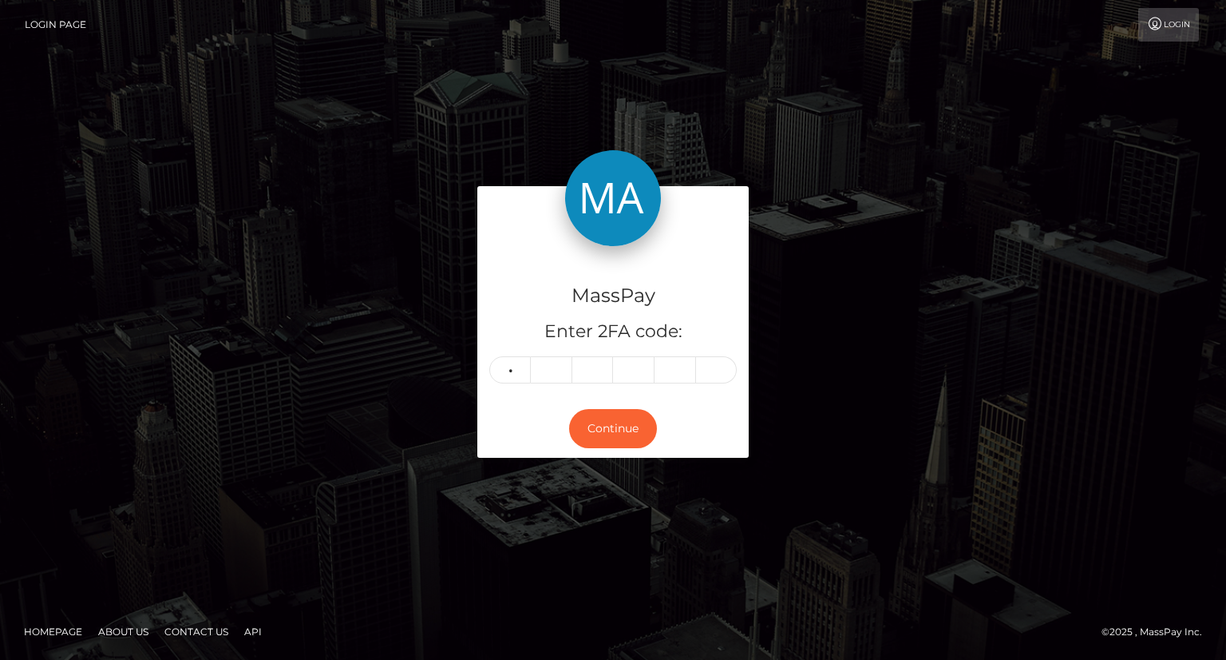
type input "7"
type input "6"
type input "8"
type input "9"
type input "2"
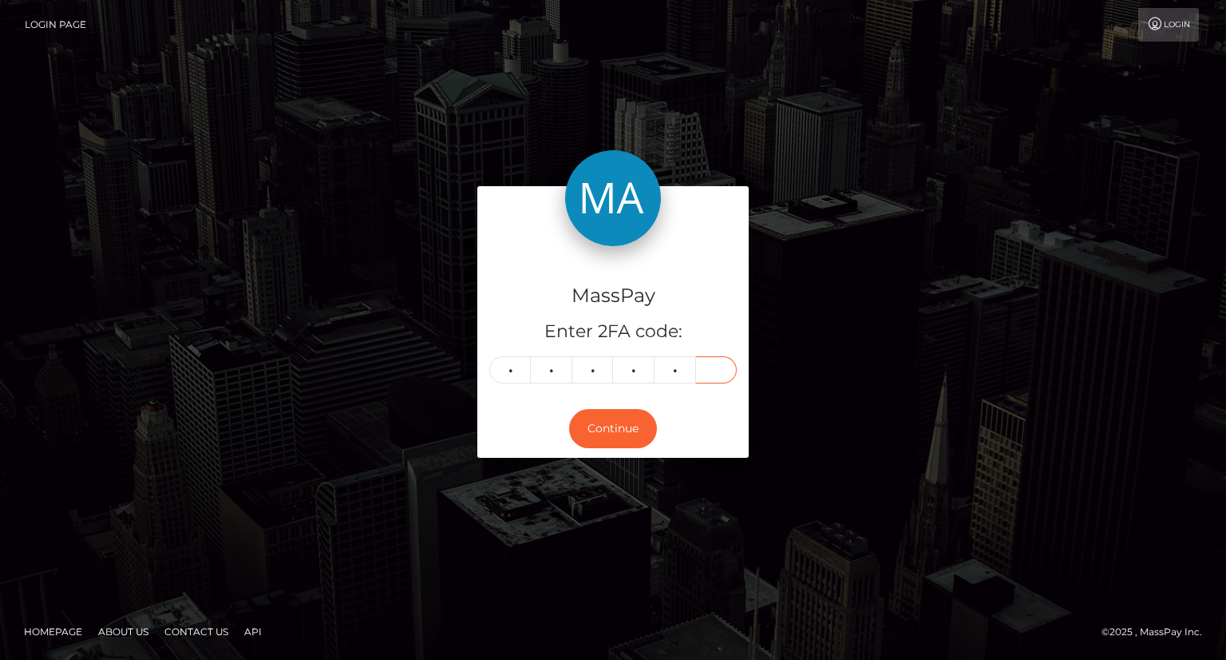
type input "2"
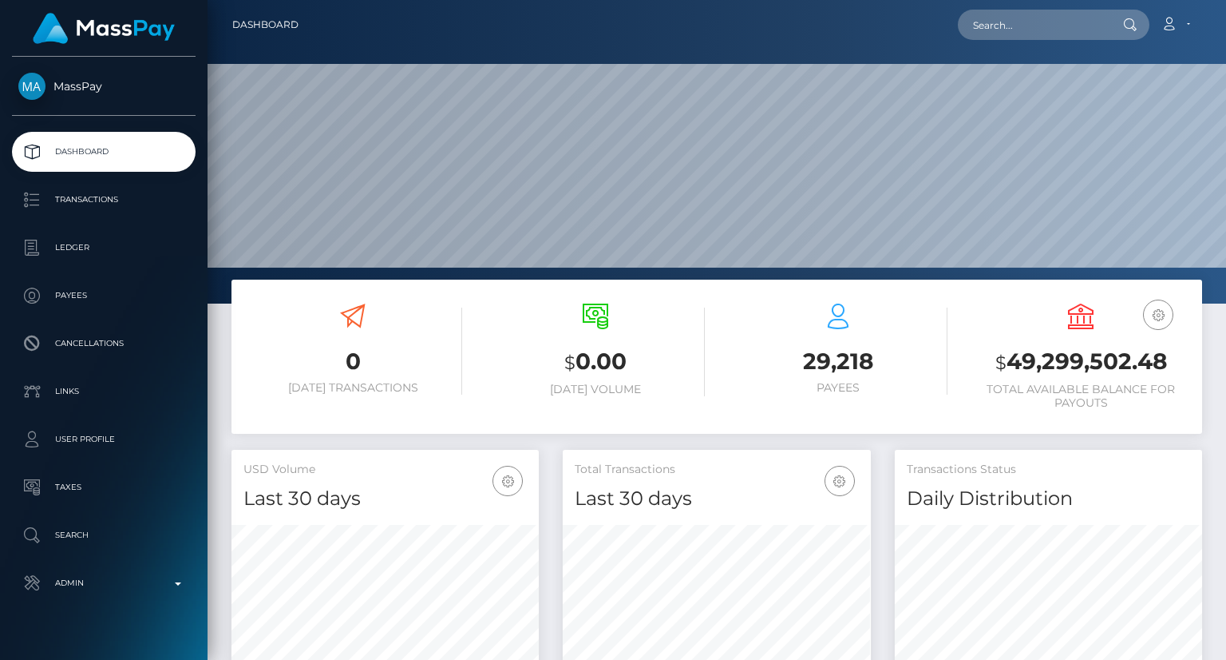
scroll to position [283, 307]
click at [1056, 31] on input "text" at bounding box center [1033, 25] width 150 height 30
paste input "[EMAIL_ADDRESS][DOMAIN_NAME]"
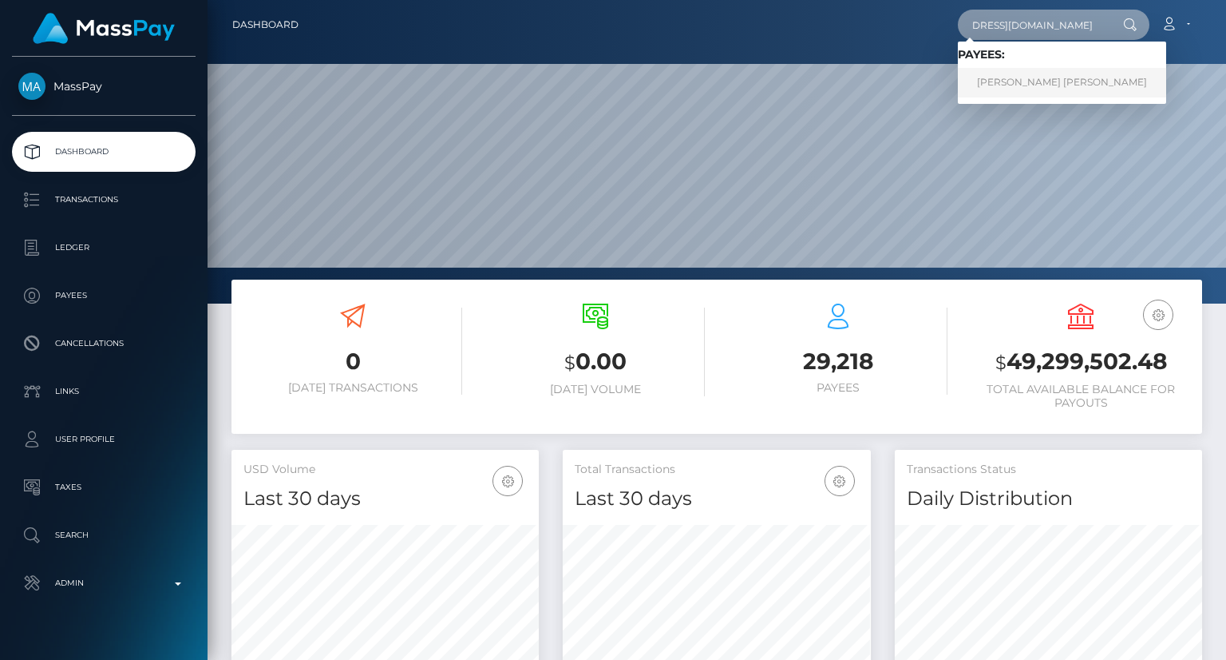
type input "[EMAIL_ADDRESS][DOMAIN_NAME]"
click at [1089, 77] on link "CAMRAN MAE KOVACH" at bounding box center [1062, 83] width 208 height 30
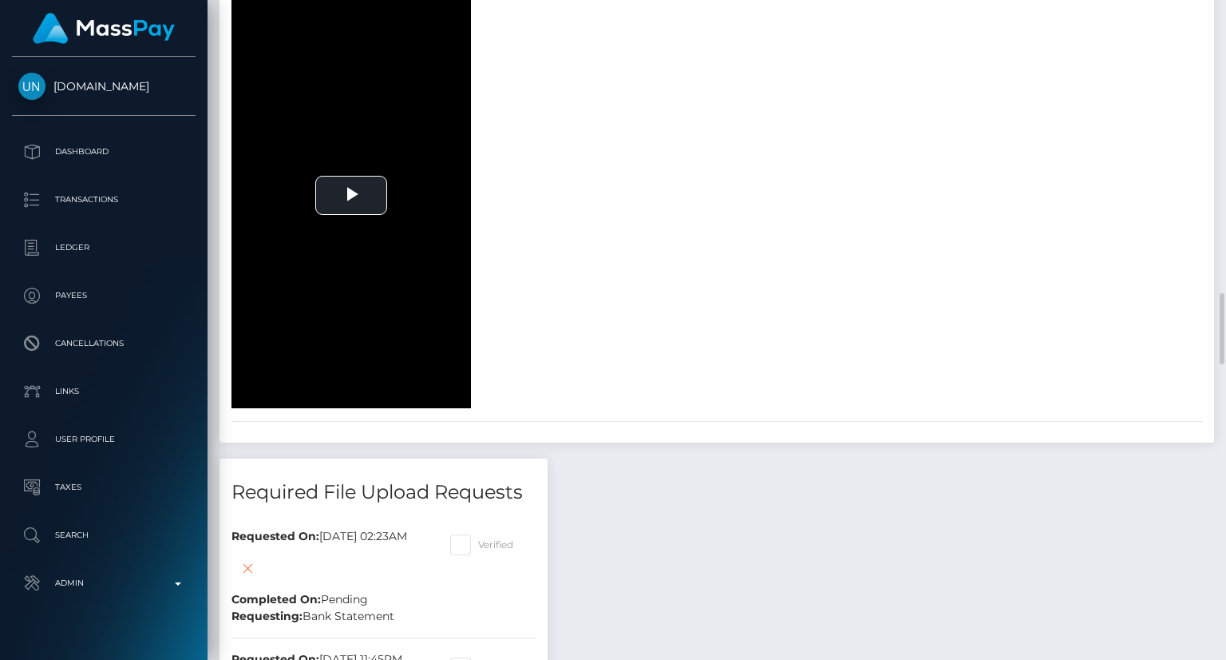
scroll to position [2555, 0]
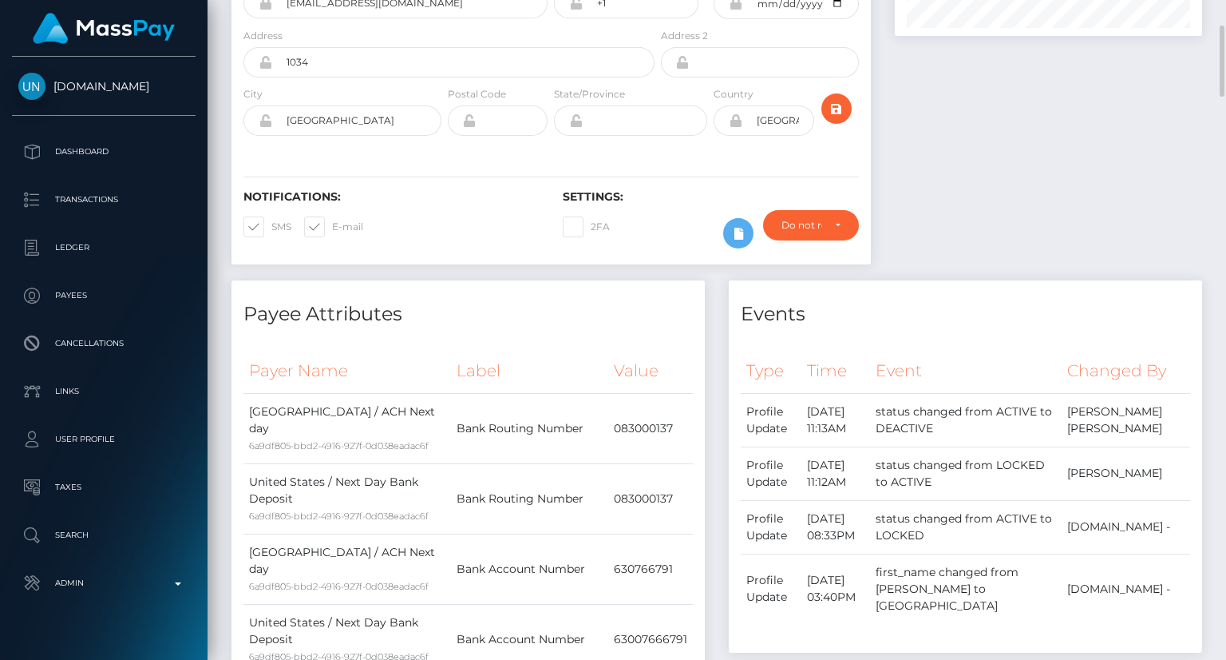
scroll to position [0, 0]
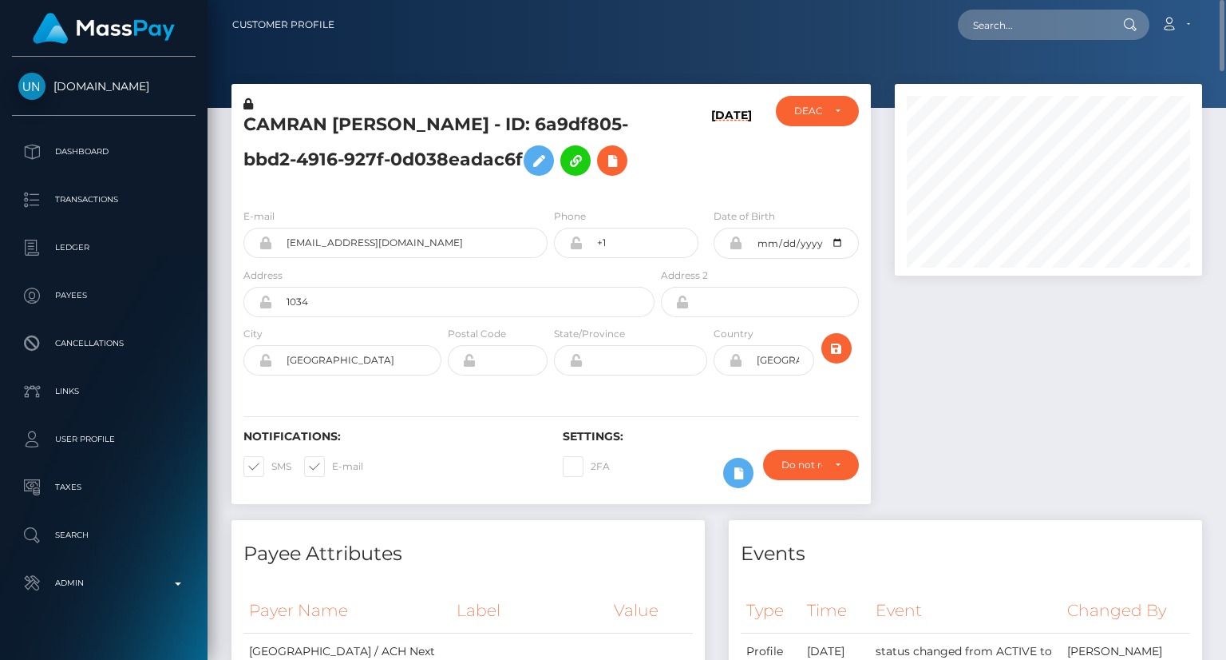
click at [428, 121] on h5 "CAMRAN [PERSON_NAME] - ID: 6a9df805-bbd2-4916-927f-0d038eadac6f" at bounding box center [445, 148] width 402 height 71
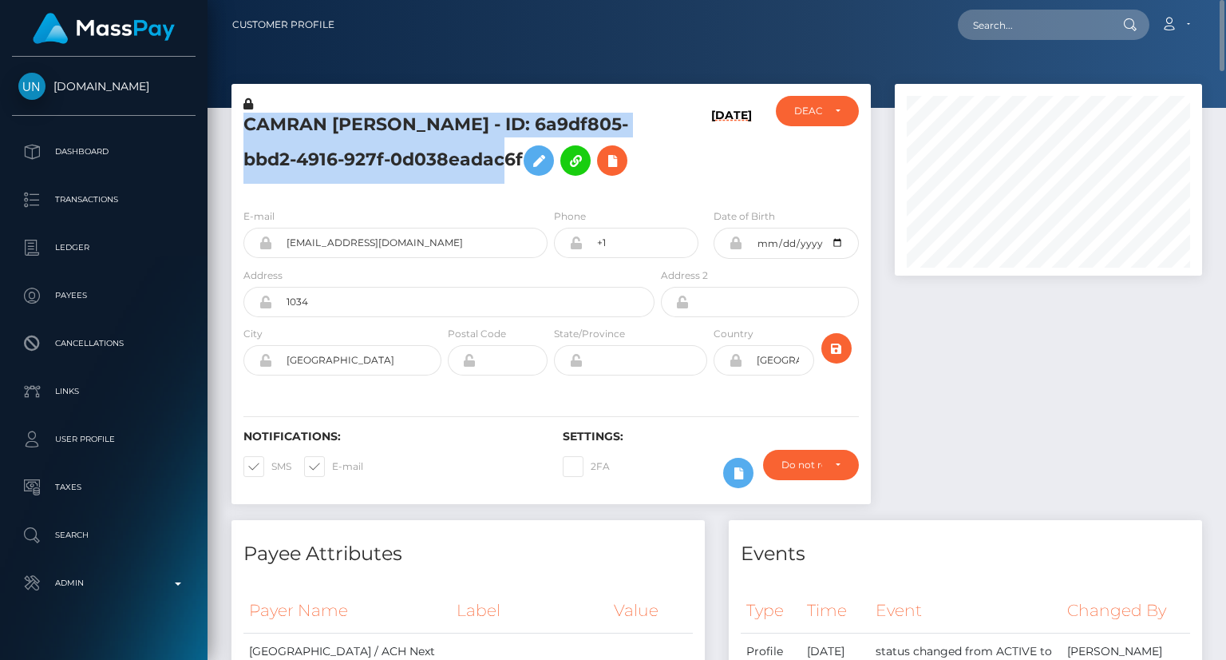
click at [428, 121] on h5 "CAMRAN [PERSON_NAME] - ID: 6a9df805-bbd2-4916-927f-0d038eadac6f" at bounding box center [445, 148] width 402 height 71
copy h5 "CAMRAN [PERSON_NAME] - ID: 6a9df805-bbd2-4916-927f-0d038eadac6f"
